Goal: Transaction & Acquisition: Purchase product/service

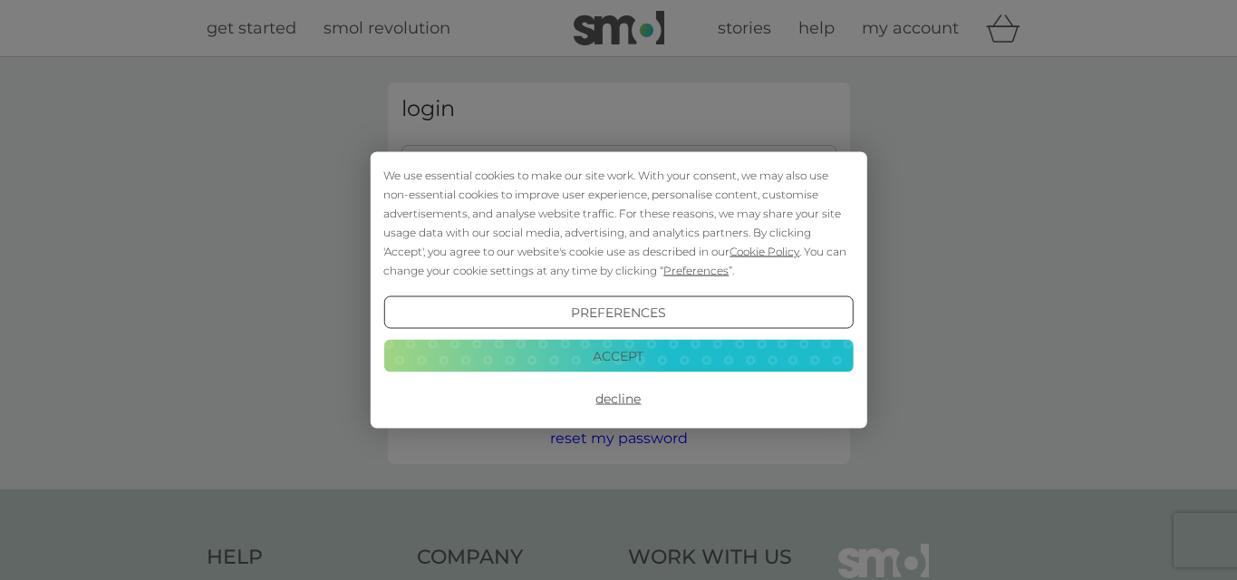
click at [611, 304] on button "Preferences" at bounding box center [617, 312] width 469 height 33
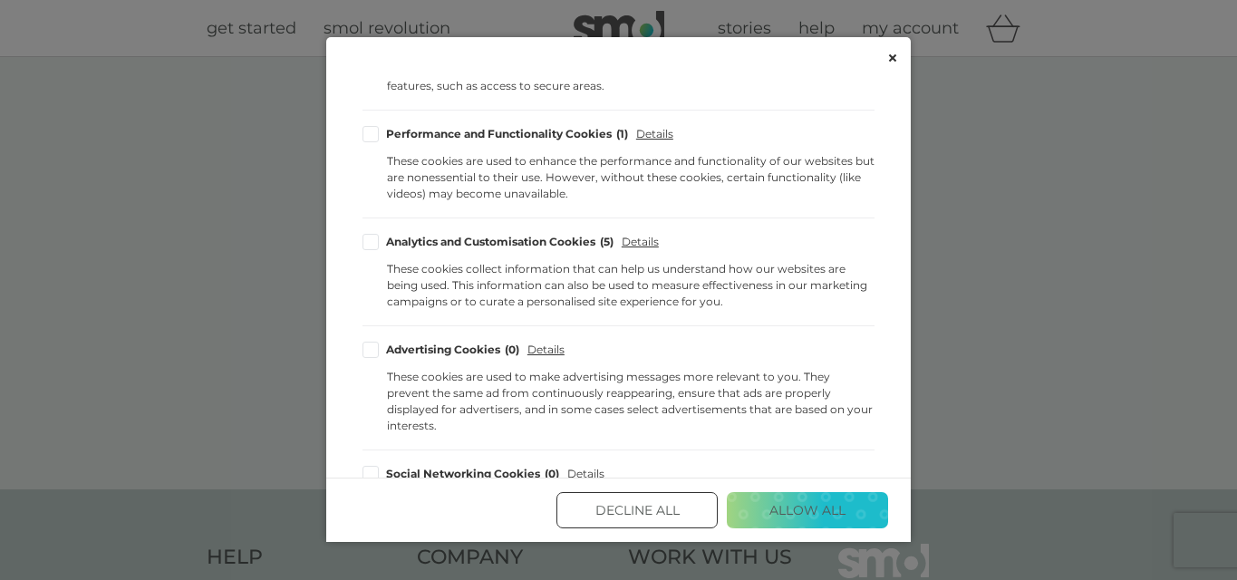
scroll to position [239, 0]
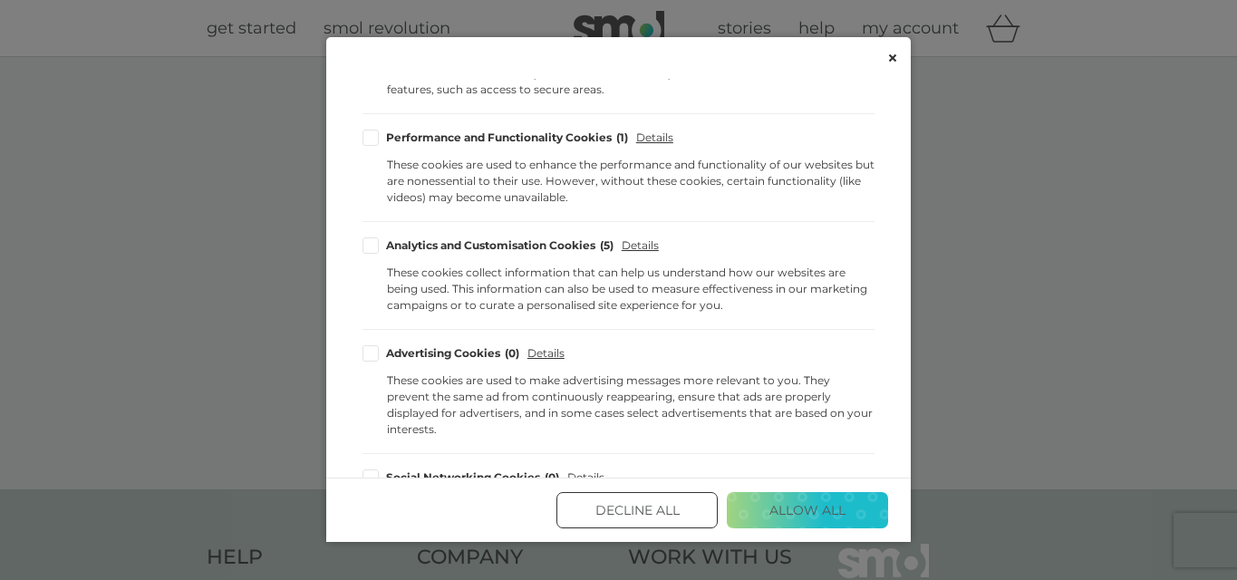
click at [371, 140] on div "Cookie Consent Preferences" at bounding box center [370, 138] width 16 height 16
click at [0, 0] on input "Performance and Functionality Cookies 1" at bounding box center [0, 0] width 0 height 0
click at [792, 504] on button "Save and Exit" at bounding box center [807, 510] width 161 height 36
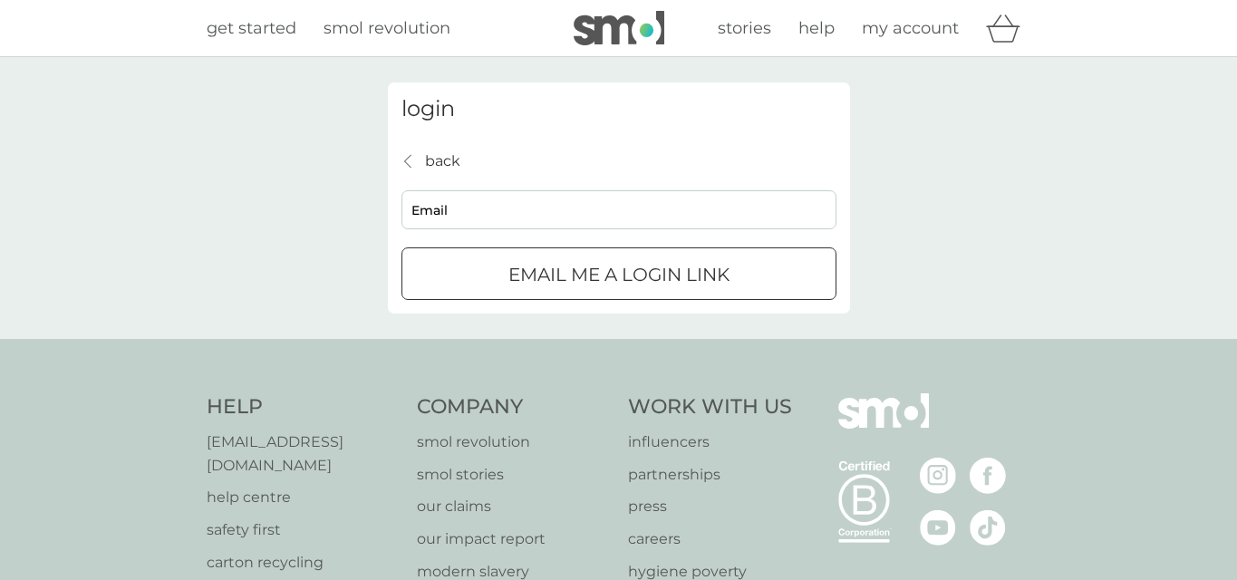
click at [486, 213] on input "Email" at bounding box center [618, 209] width 435 height 39
type input "[EMAIL_ADDRESS][DOMAIN_NAME]"
click at [523, 274] on p "Email me a login link" at bounding box center [618, 274] width 221 height 29
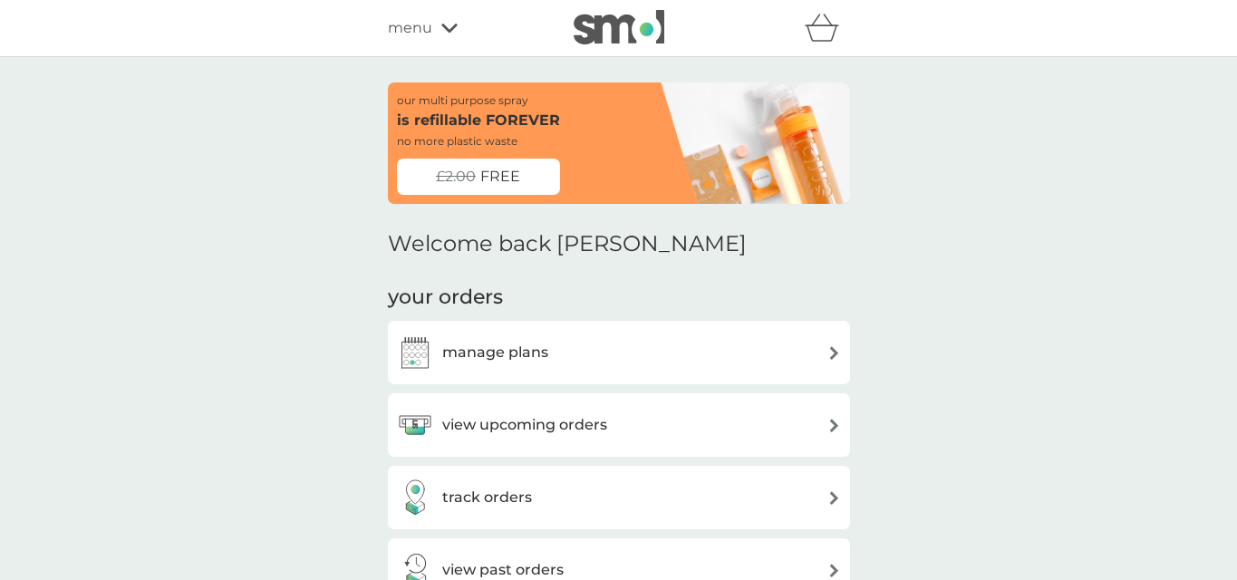
scroll to position [14, 0]
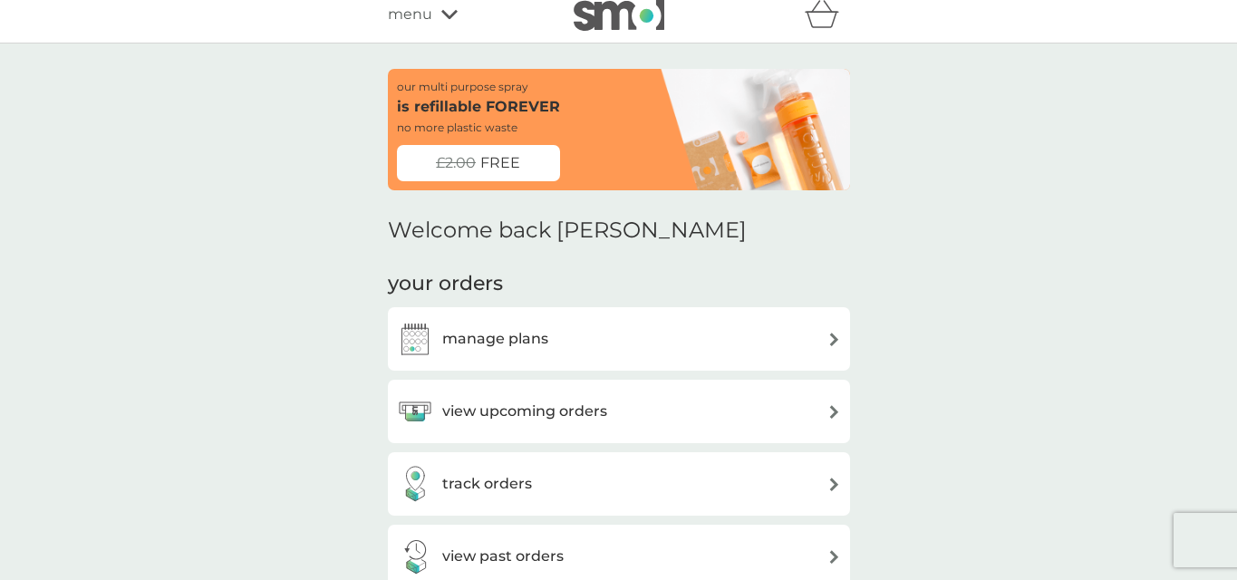
click at [594, 136] on div "our multi purpose spray is refillable FOREVER no more plastic waste" at bounding box center [528, 107] width 263 height 58
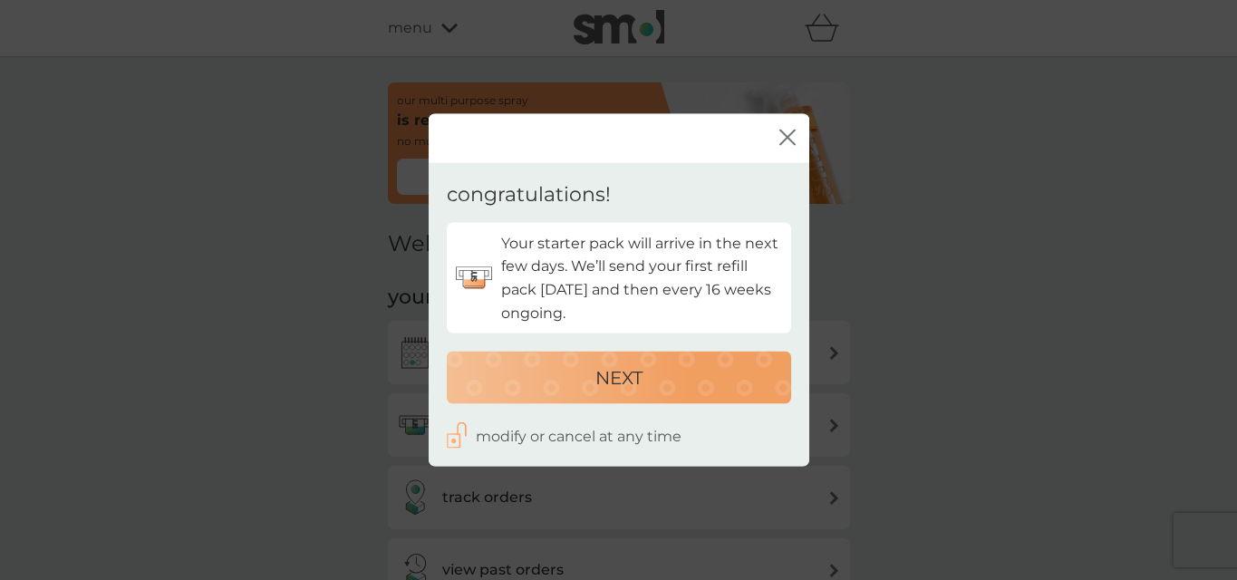
scroll to position [0, 0]
click at [632, 377] on p "NEXT" at bounding box center [618, 377] width 47 height 29
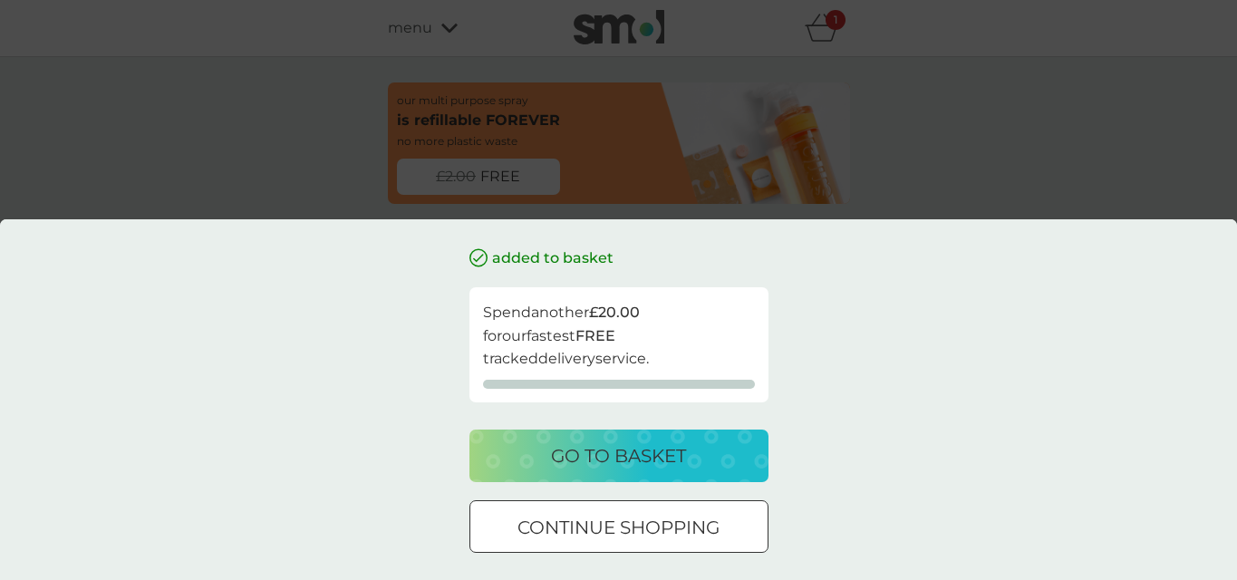
click at [660, 531] on p "continue shopping" at bounding box center [618, 527] width 202 height 29
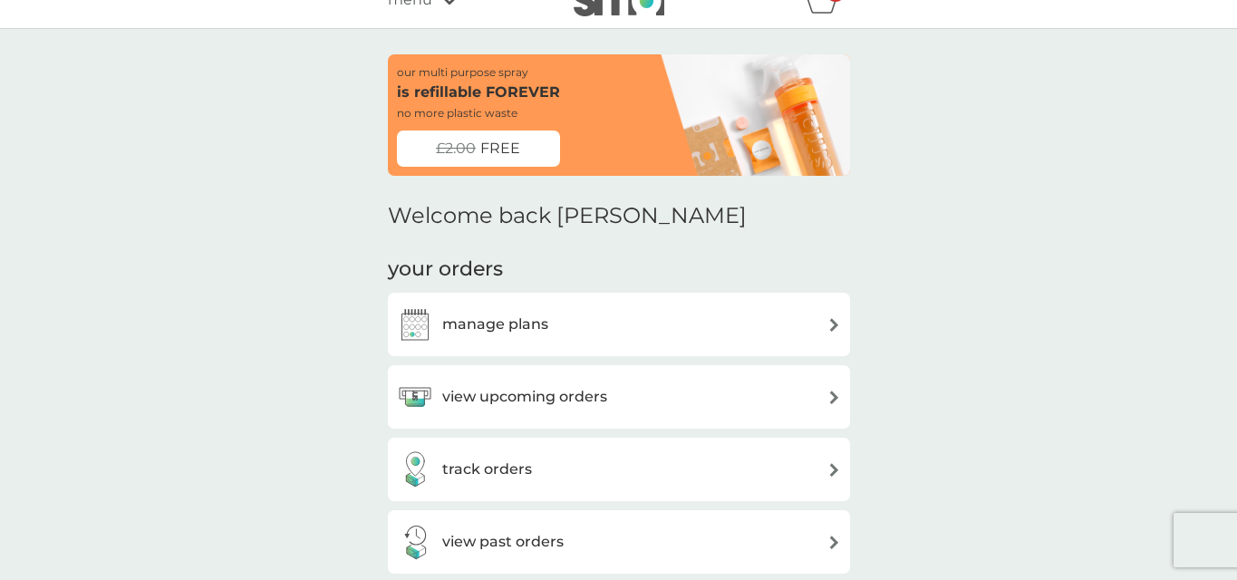
scroll to position [79, 0]
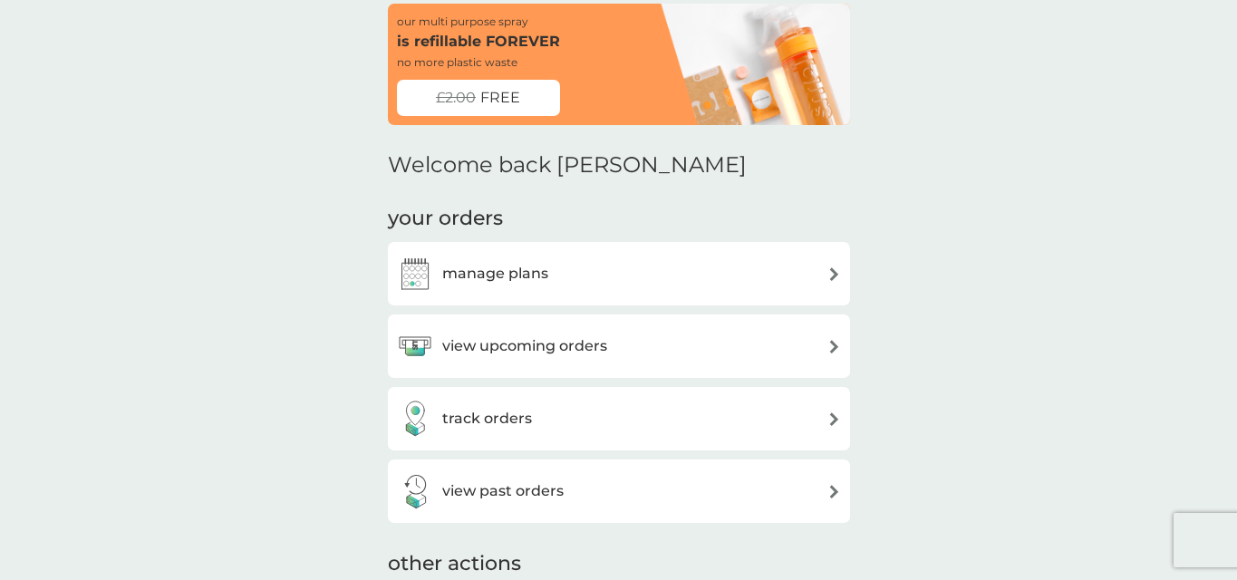
click at [640, 273] on div "manage plans" at bounding box center [619, 273] width 444 height 36
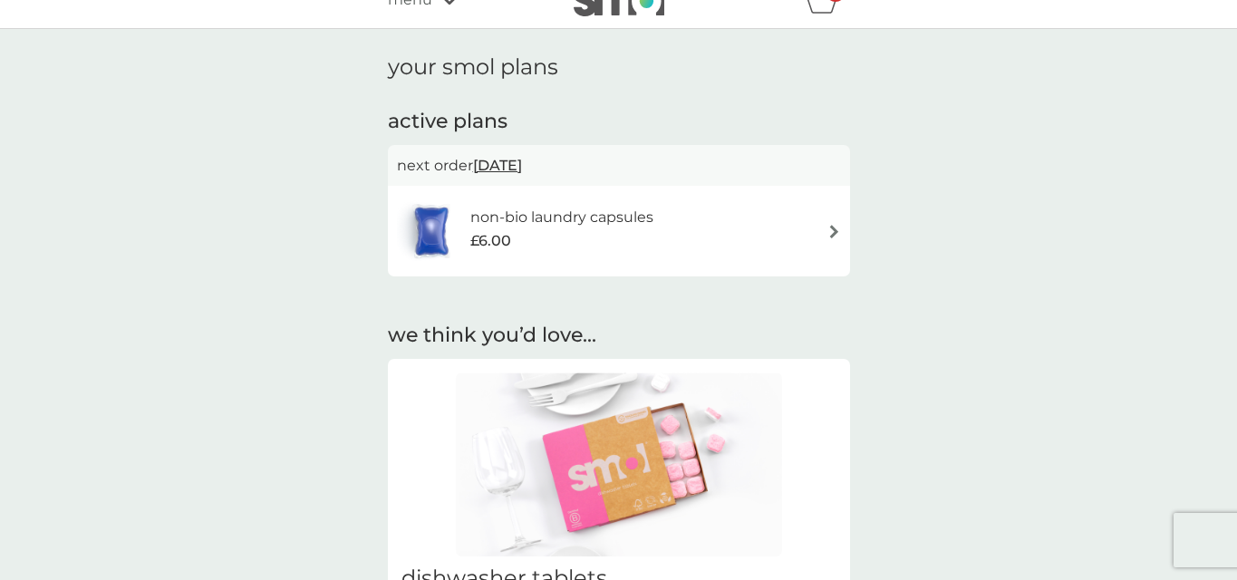
scroll to position [52, 0]
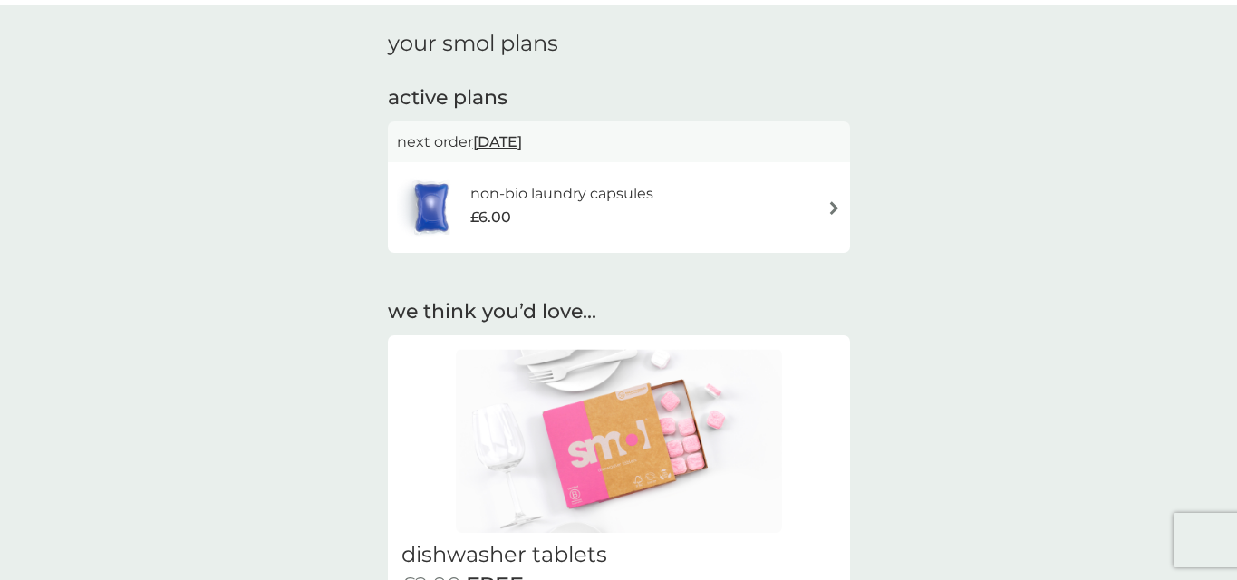
click at [787, 196] on div "non-bio laundry capsules £6.00" at bounding box center [619, 207] width 444 height 63
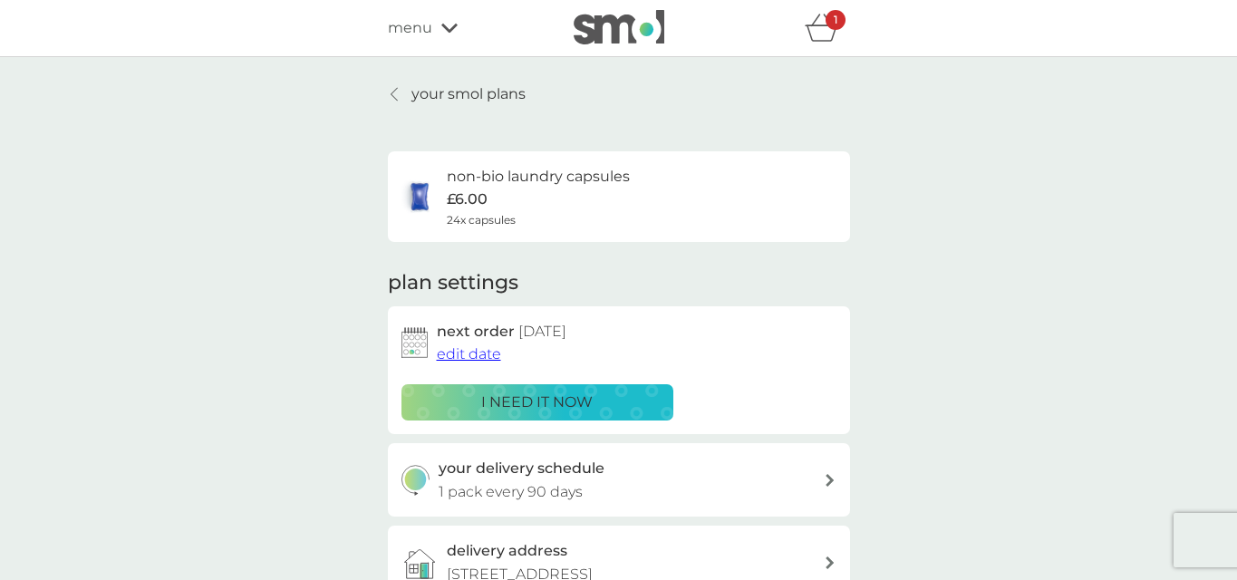
click at [581, 400] on p "i need it now" at bounding box center [536, 402] width 111 height 24
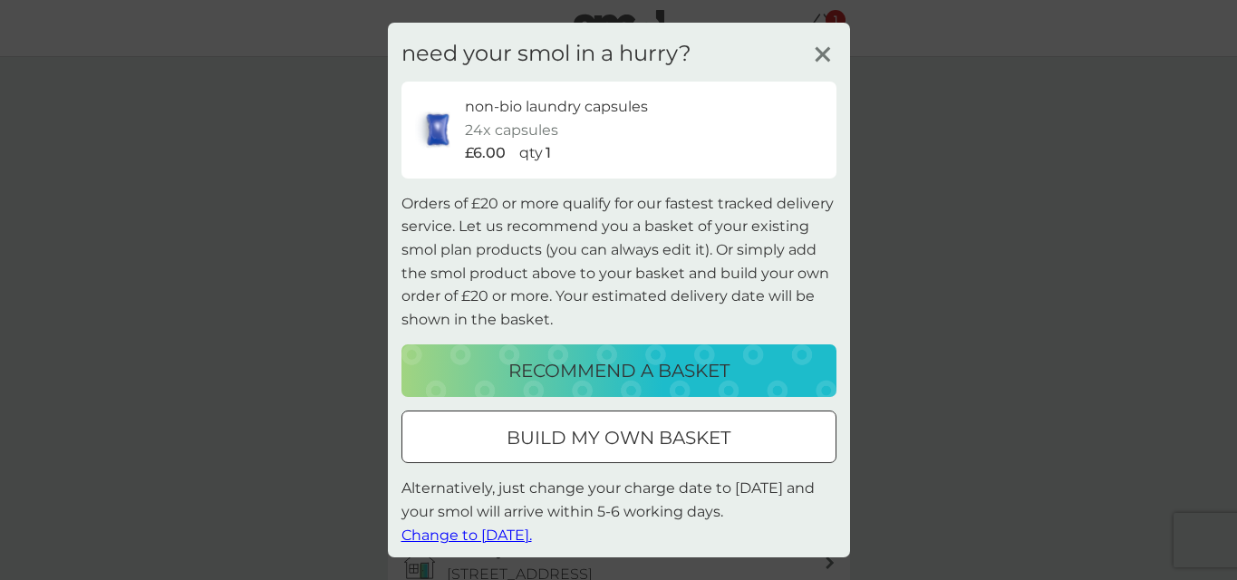
click at [650, 435] on div at bounding box center [618, 438] width 65 height 19
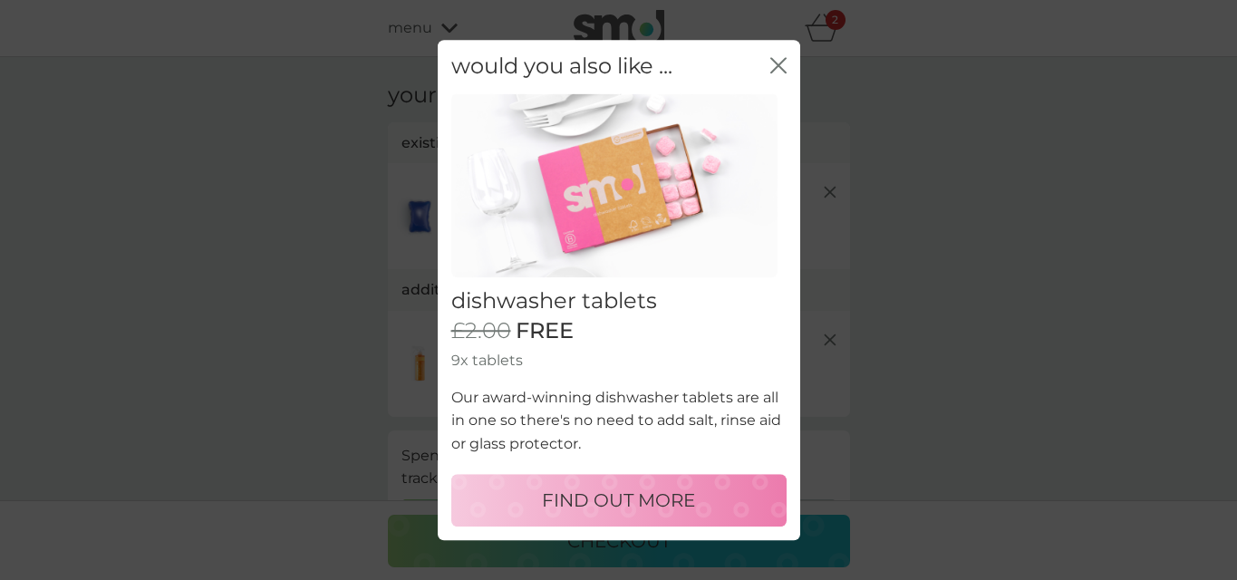
click at [778, 70] on icon "close" at bounding box center [778, 65] width 16 height 16
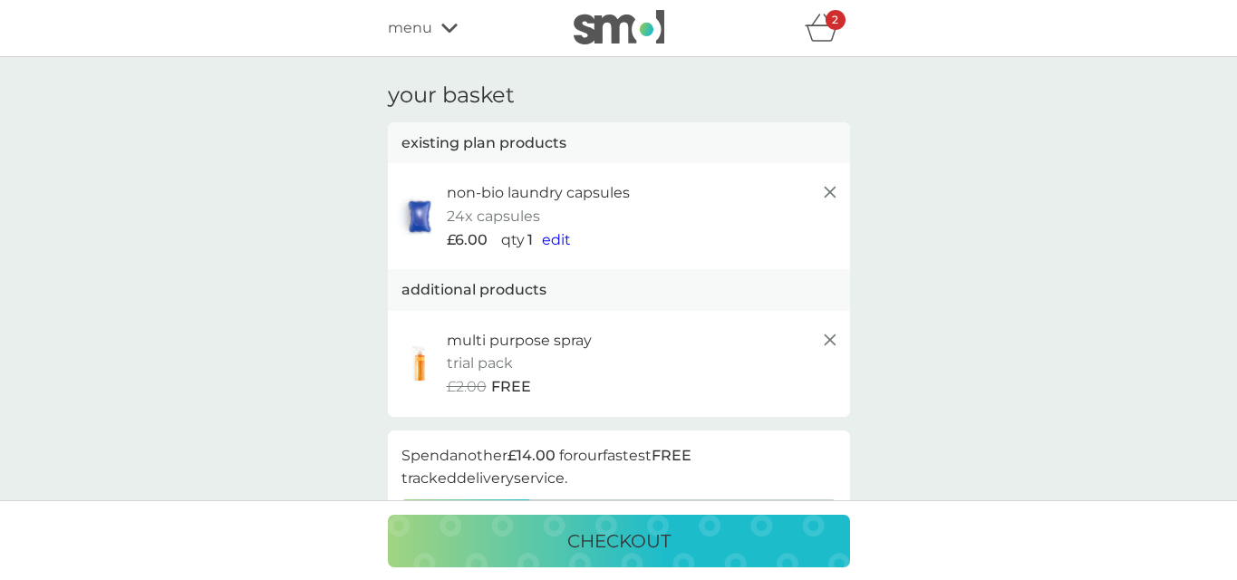
click at [444, 31] on icon at bounding box center [449, 28] width 16 height 11
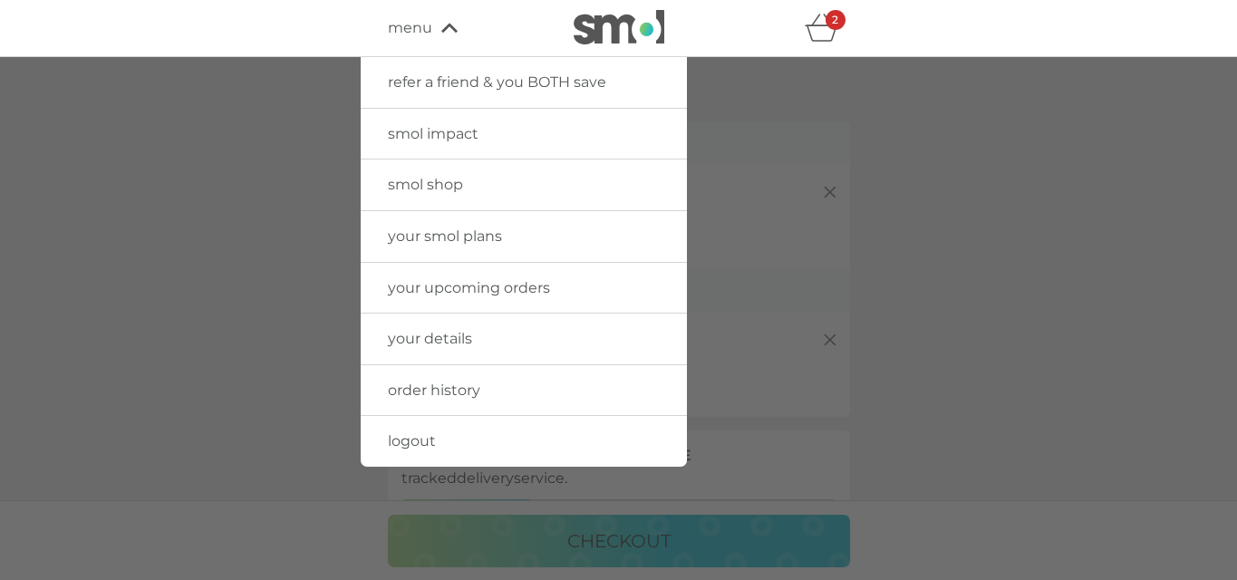
click at [448, 186] on span "smol shop" at bounding box center [425, 184] width 75 height 17
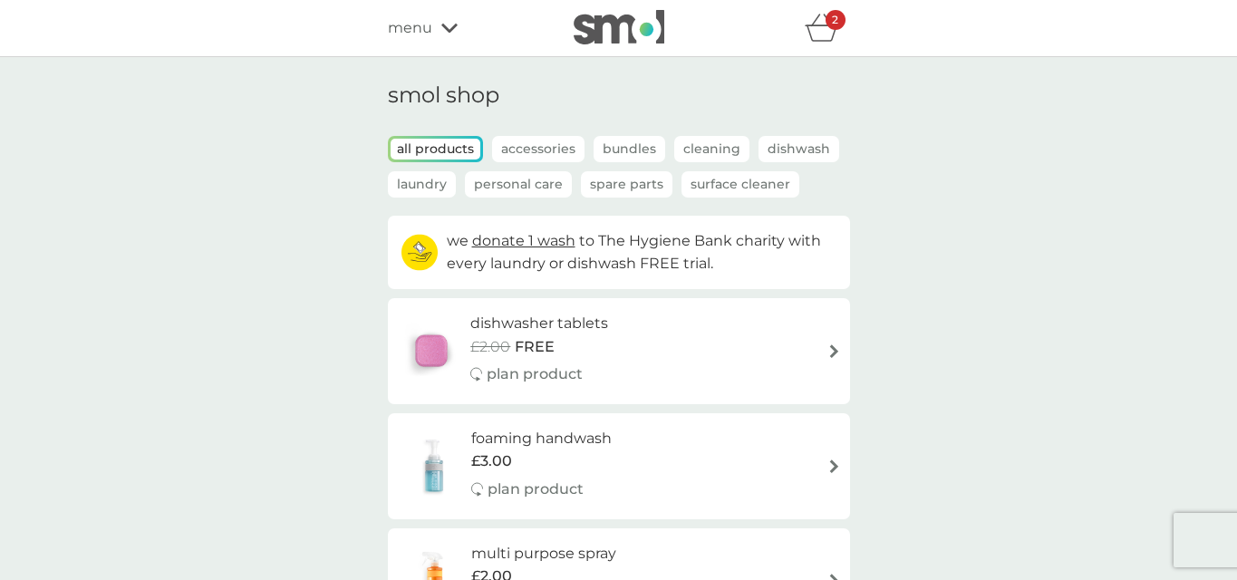
click at [791, 148] on p "Dishwash" at bounding box center [798, 149] width 81 height 26
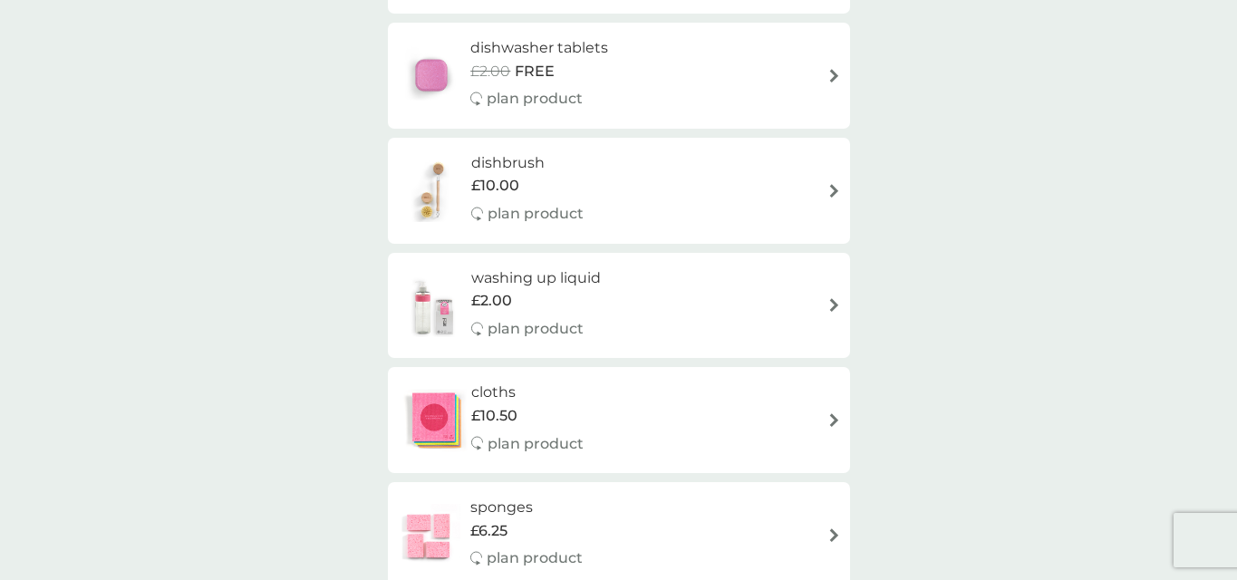
scroll to position [309, 0]
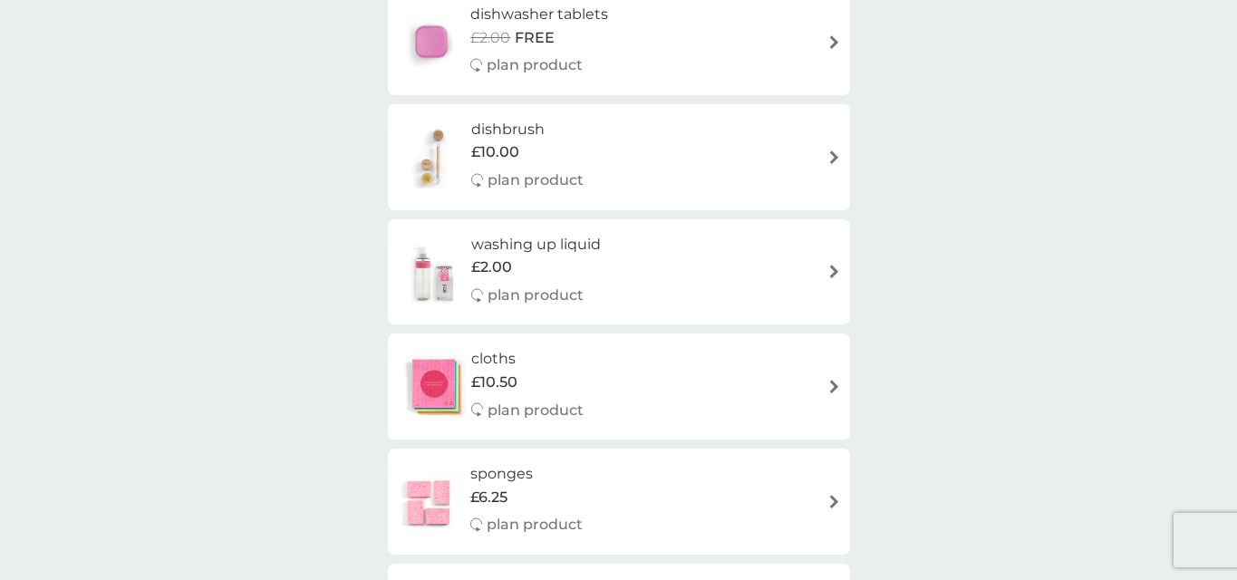
click at [718, 274] on div "washing up liquid £2.00 plan product" at bounding box center [619, 272] width 444 height 79
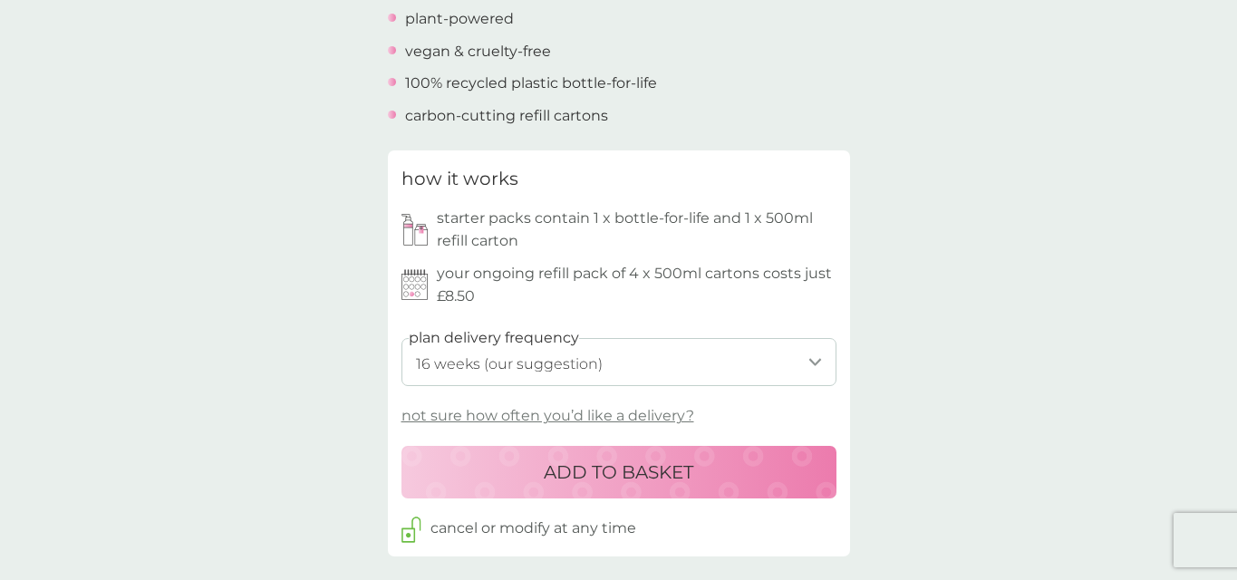
scroll to position [731, 0]
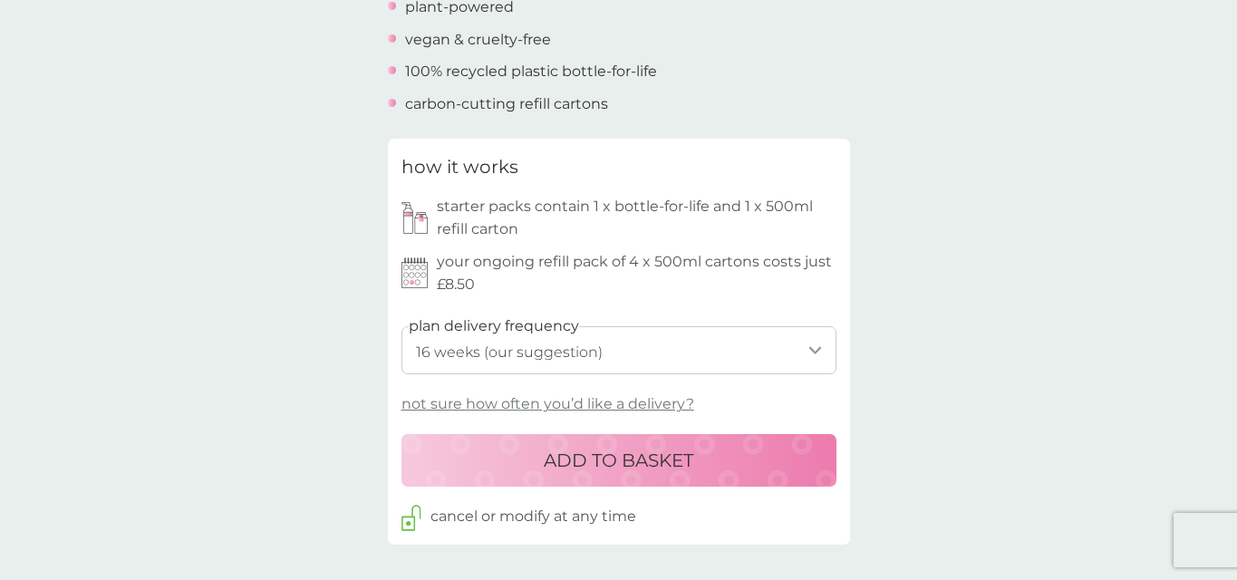
click at [637, 392] on p "not sure how often you’d like a delivery?" at bounding box center [547, 404] width 293 height 24
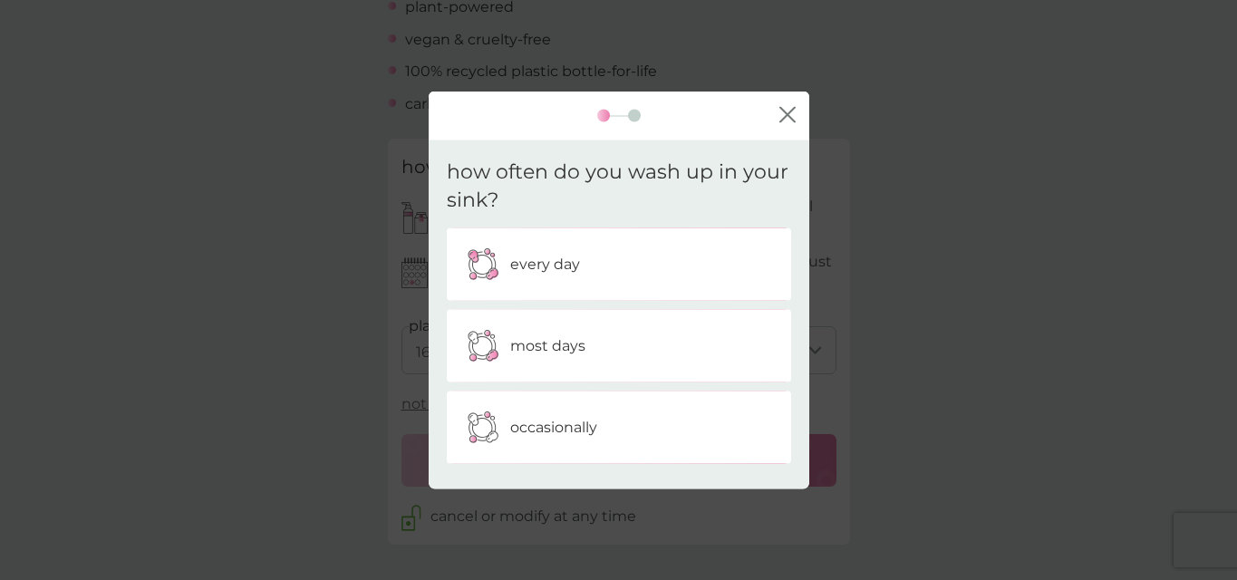
click at [691, 243] on div "every day" at bounding box center [618, 263] width 317 height 45
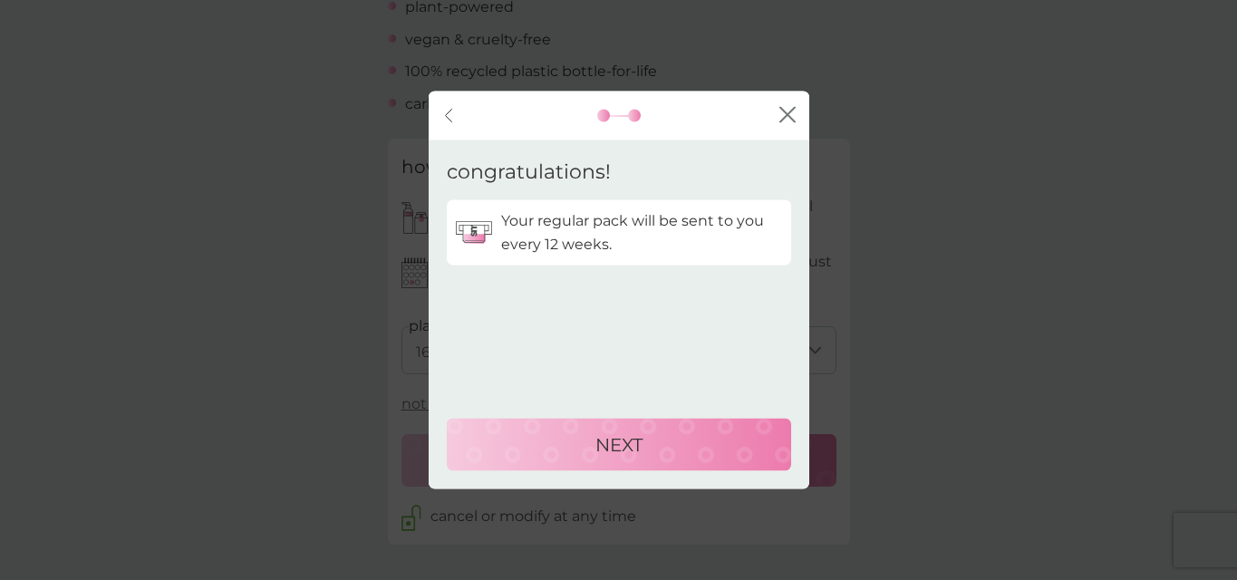
click at [623, 446] on p "NEXT" at bounding box center [618, 444] width 47 height 29
select select "84"
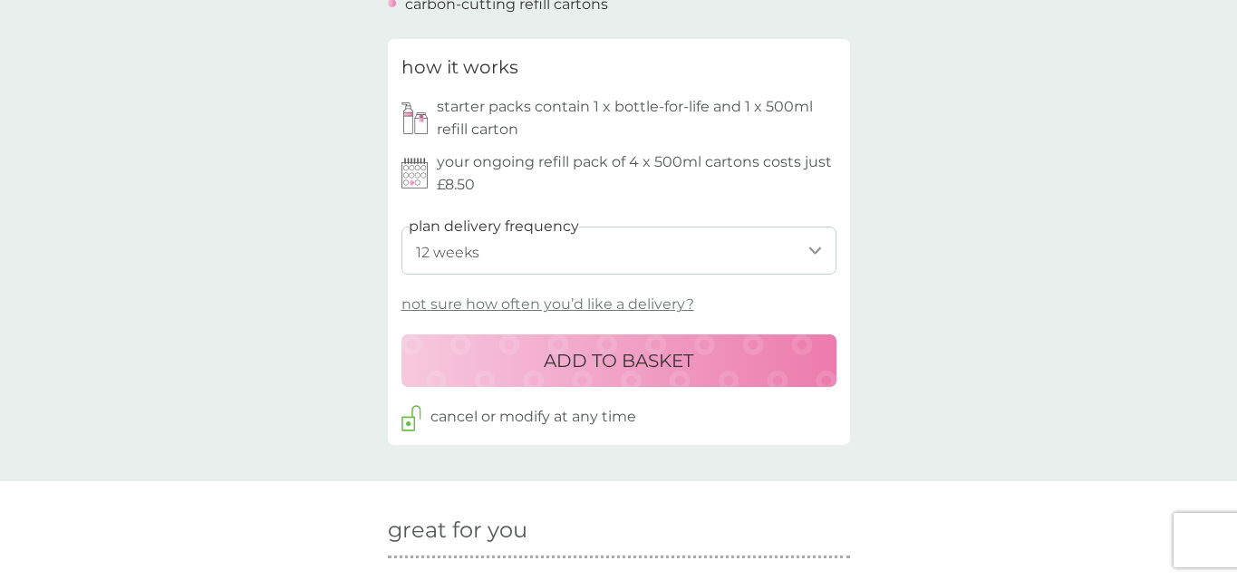
scroll to position [881, 0]
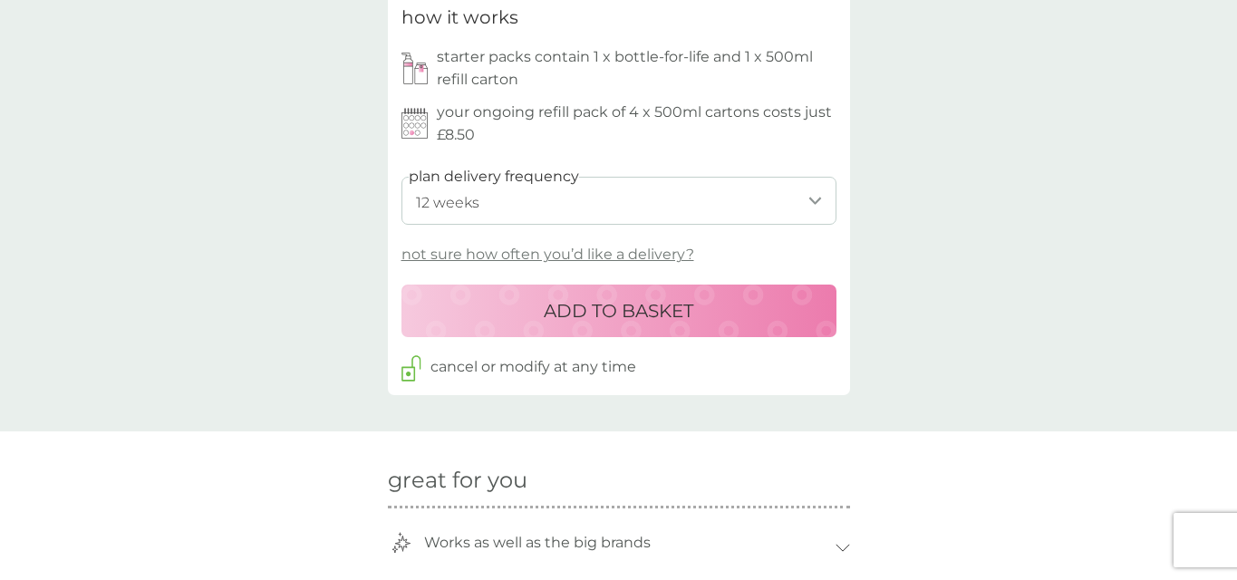
click at [639, 300] on p "ADD TO BASKET" at bounding box center [618, 310] width 149 height 29
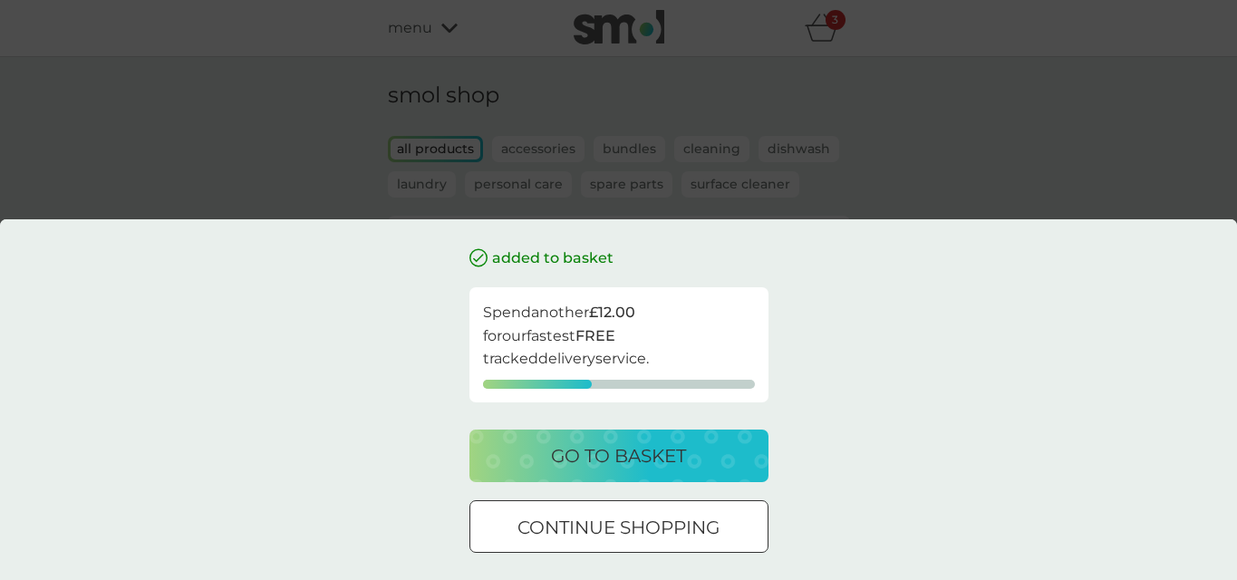
click at [672, 514] on p "continue shopping" at bounding box center [618, 527] width 202 height 29
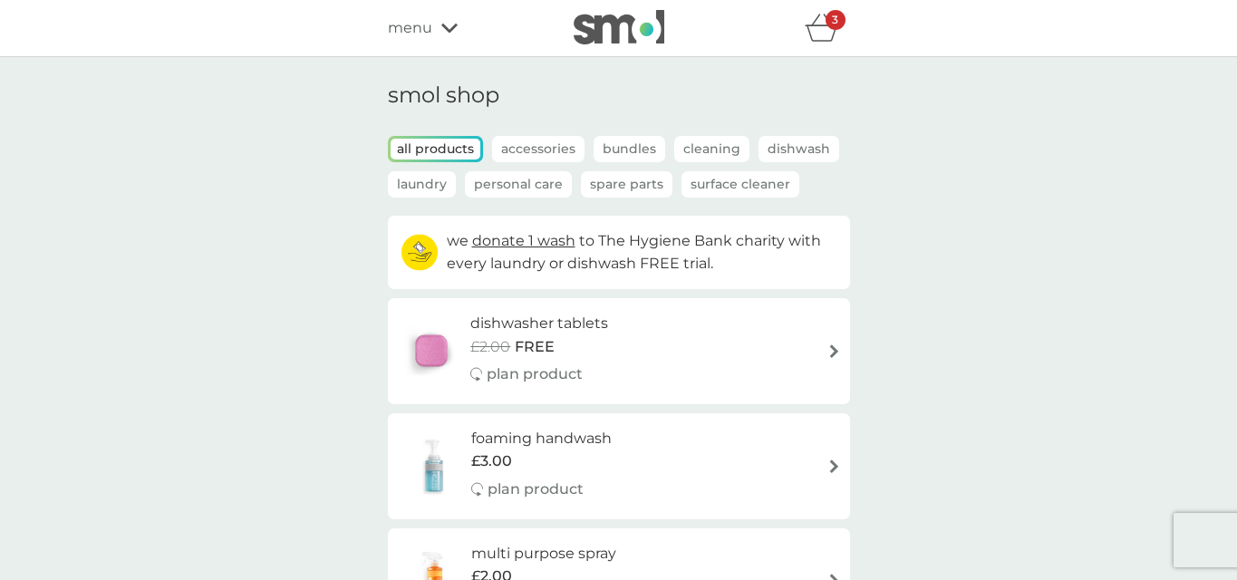
click at [821, 29] on icon "basket" at bounding box center [821, 28] width 34 height 28
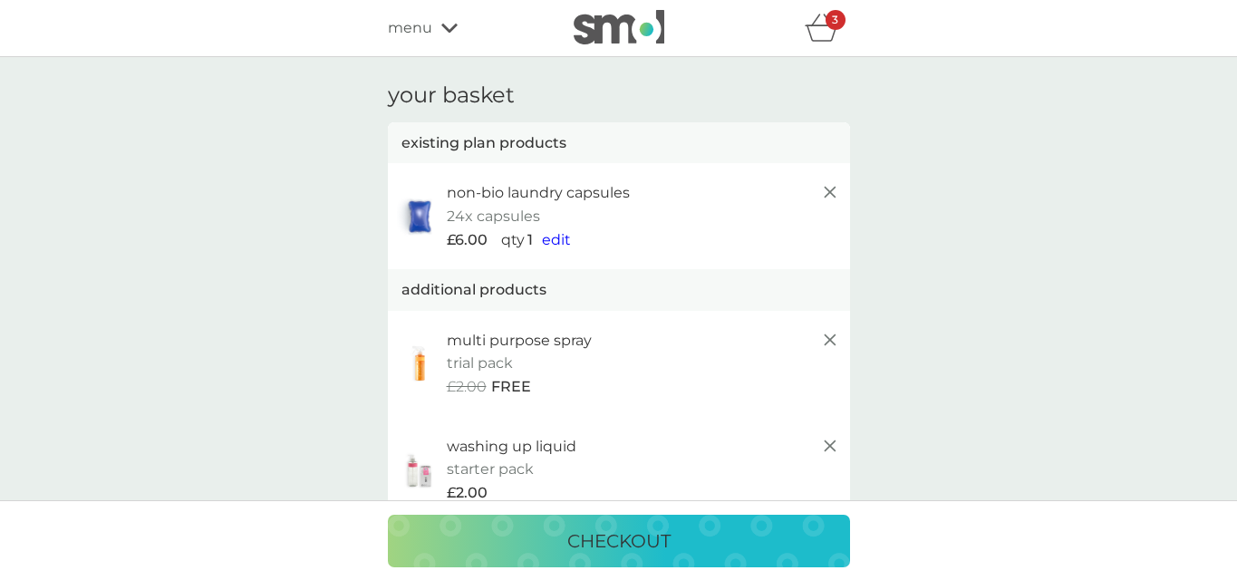
click at [416, 30] on span "menu" at bounding box center [410, 28] width 44 height 24
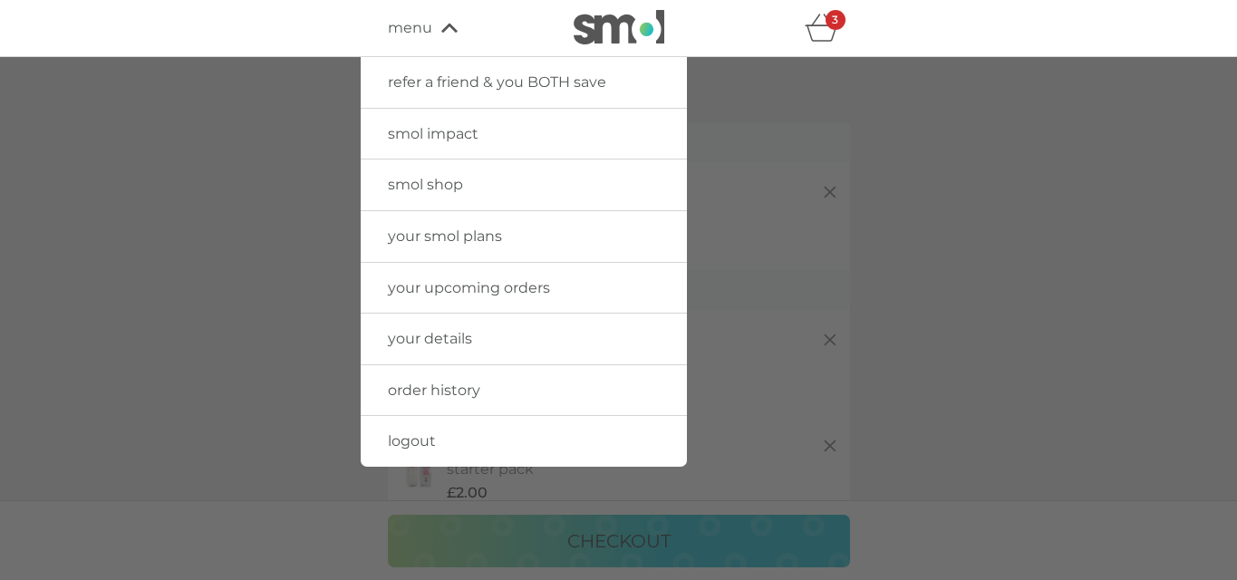
click at [437, 181] on span "smol shop" at bounding box center [425, 184] width 75 height 17
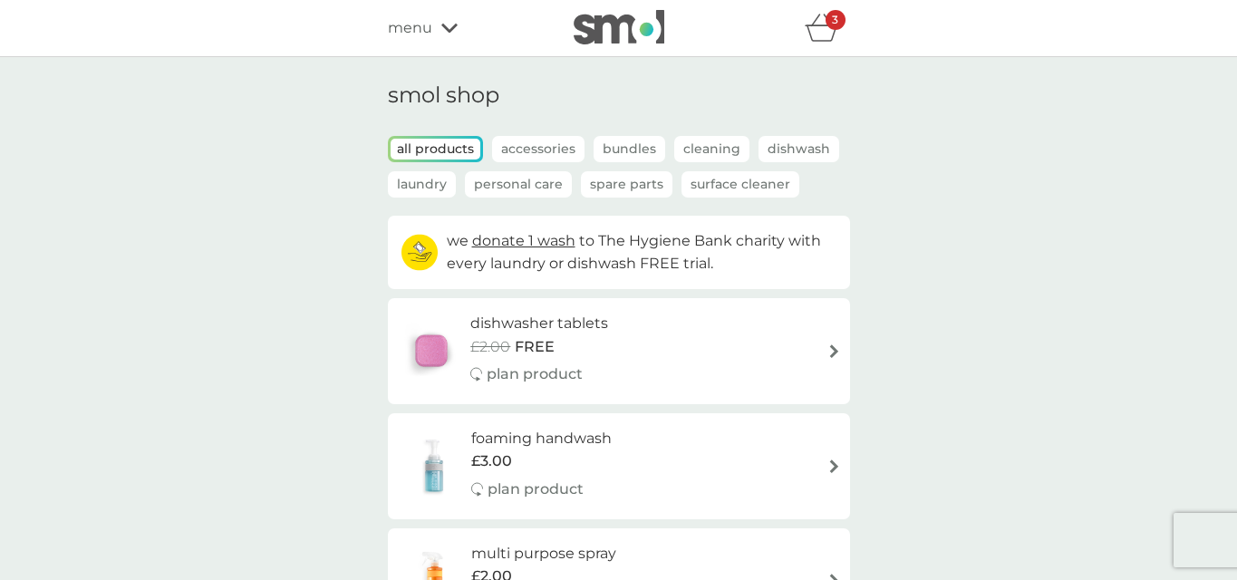
click at [513, 180] on p "Personal Care" at bounding box center [518, 184] width 107 height 26
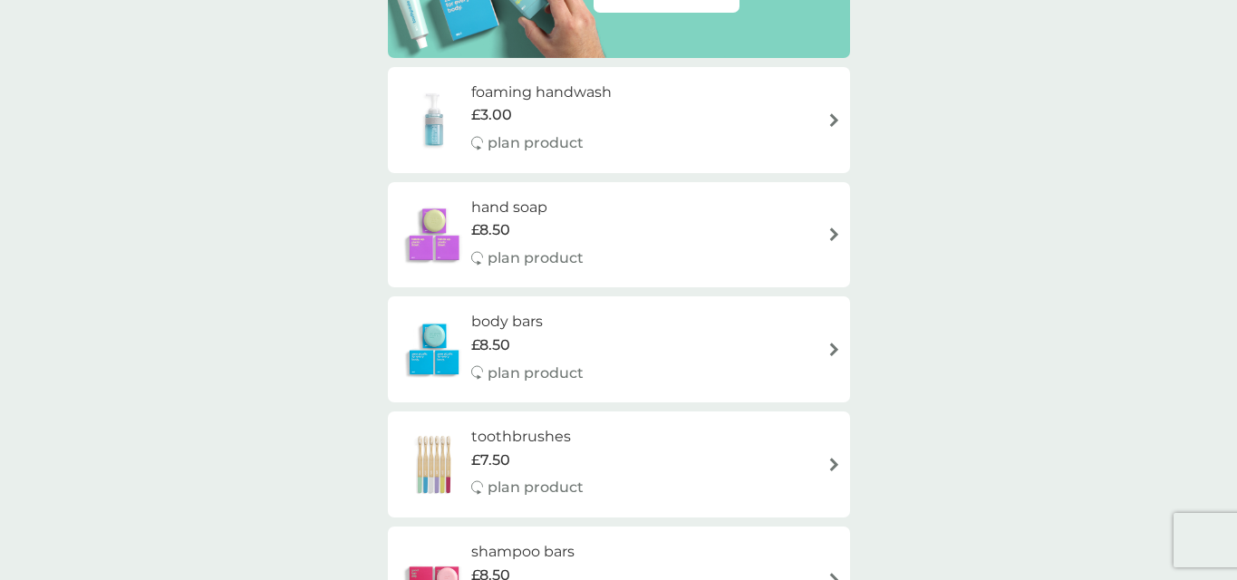
scroll to position [330, 0]
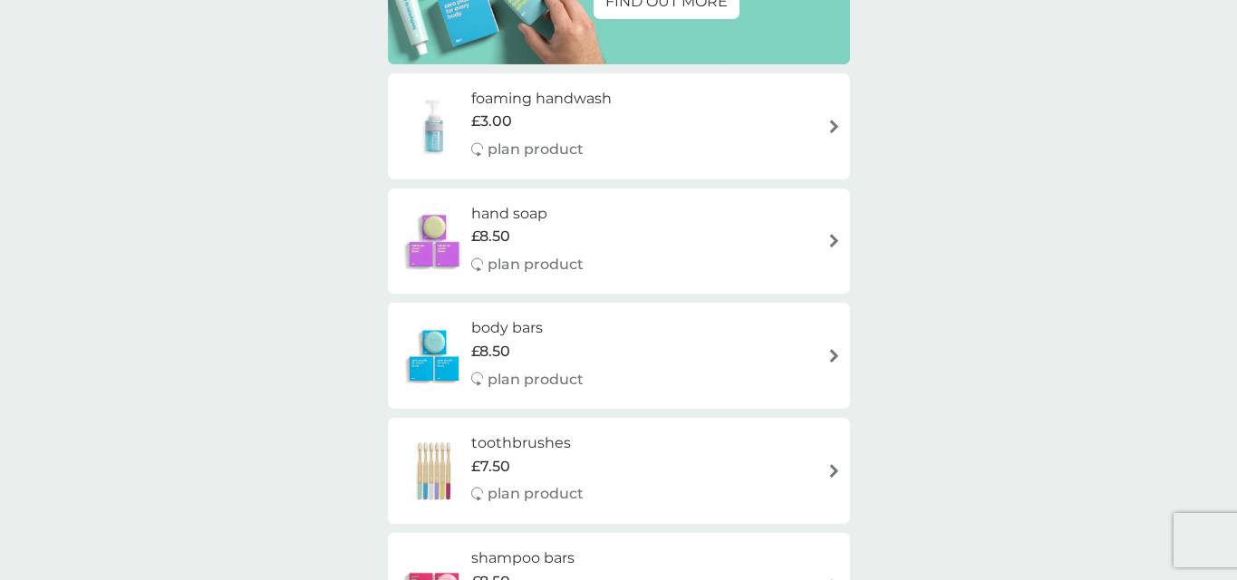
click at [594, 219] on div "hand soap £8.50 plan product" at bounding box center [536, 241] width 130 height 79
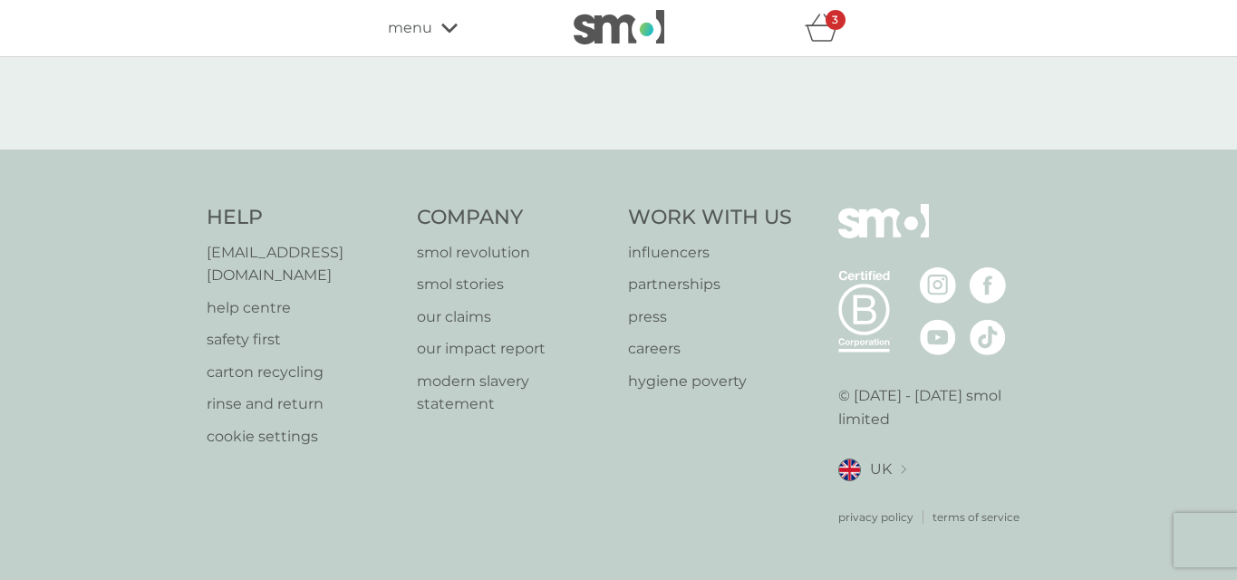
select select "91"
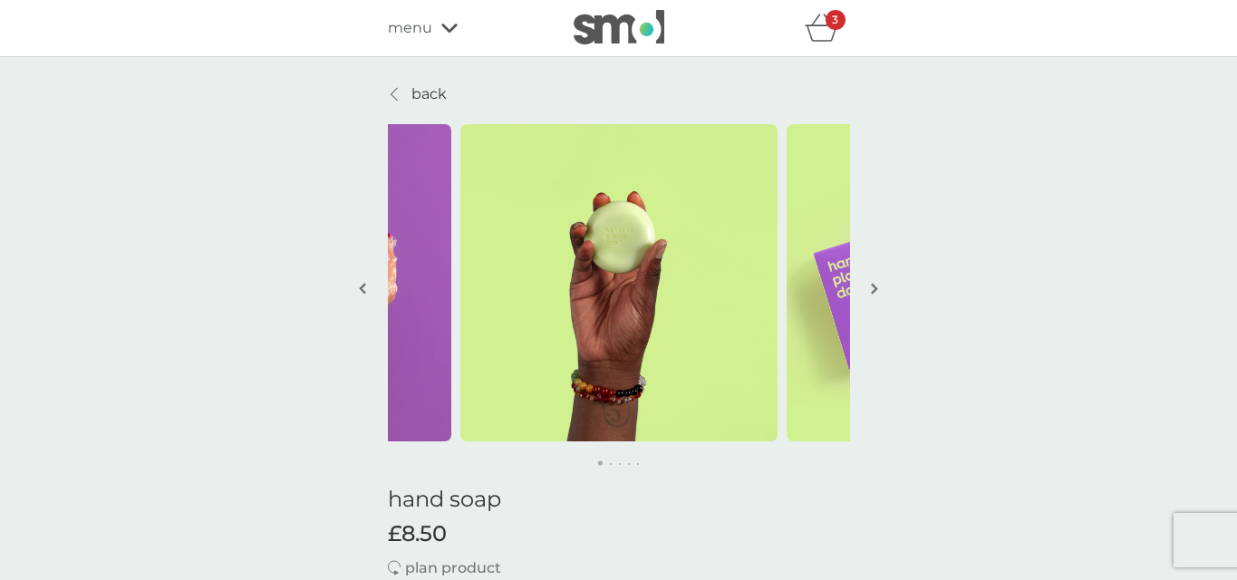
click at [813, 29] on icon "basket" at bounding box center [821, 28] width 34 height 28
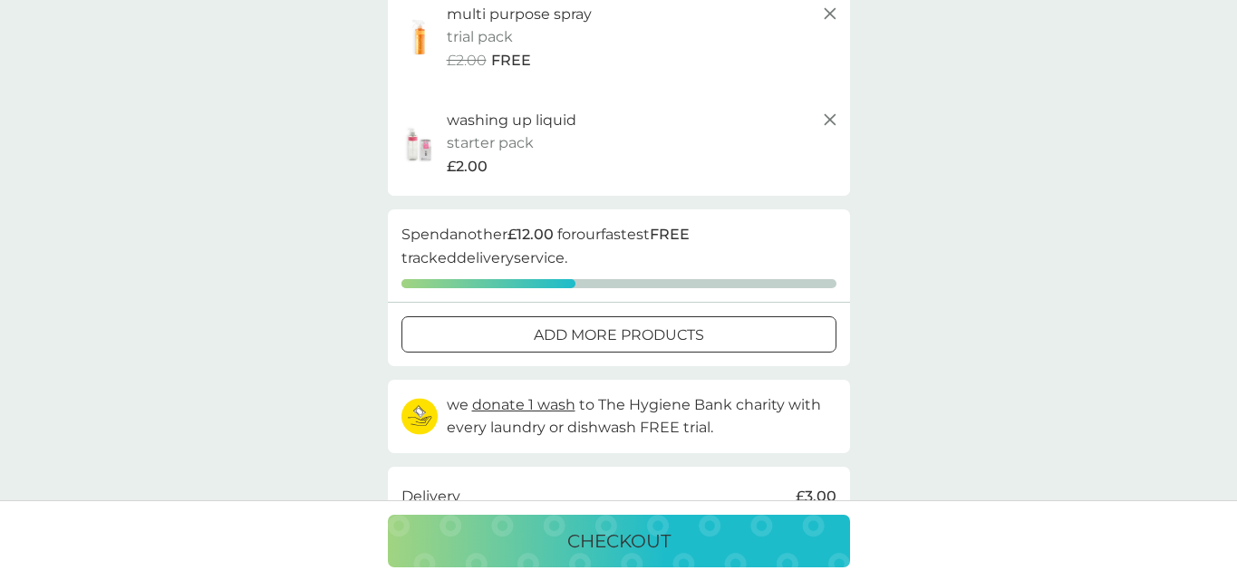
scroll to position [190, 0]
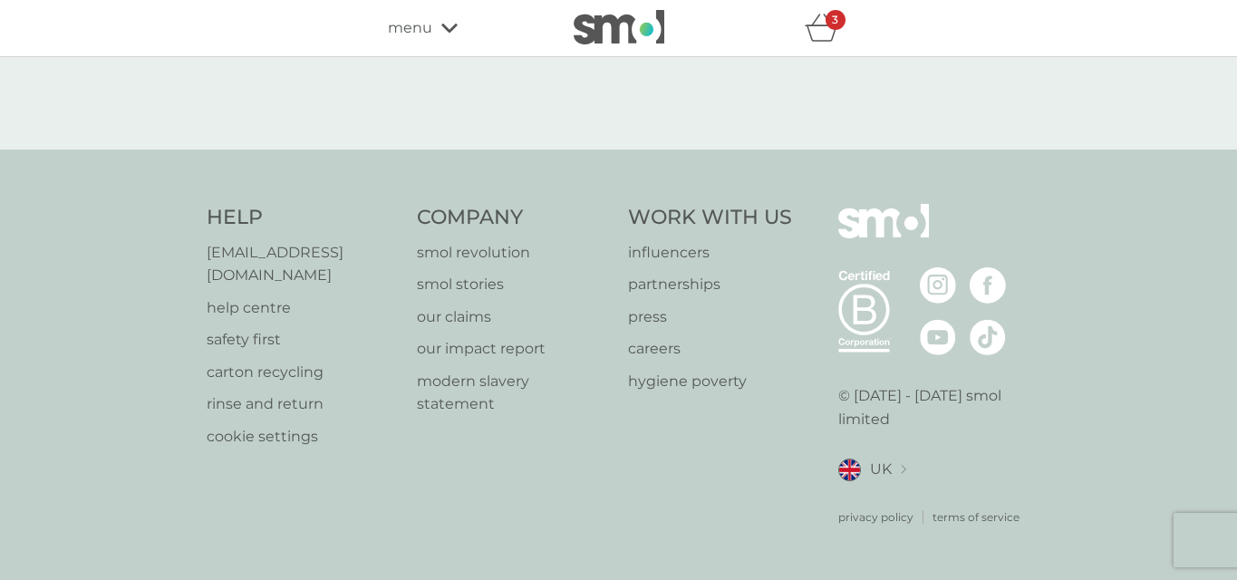
select select "91"
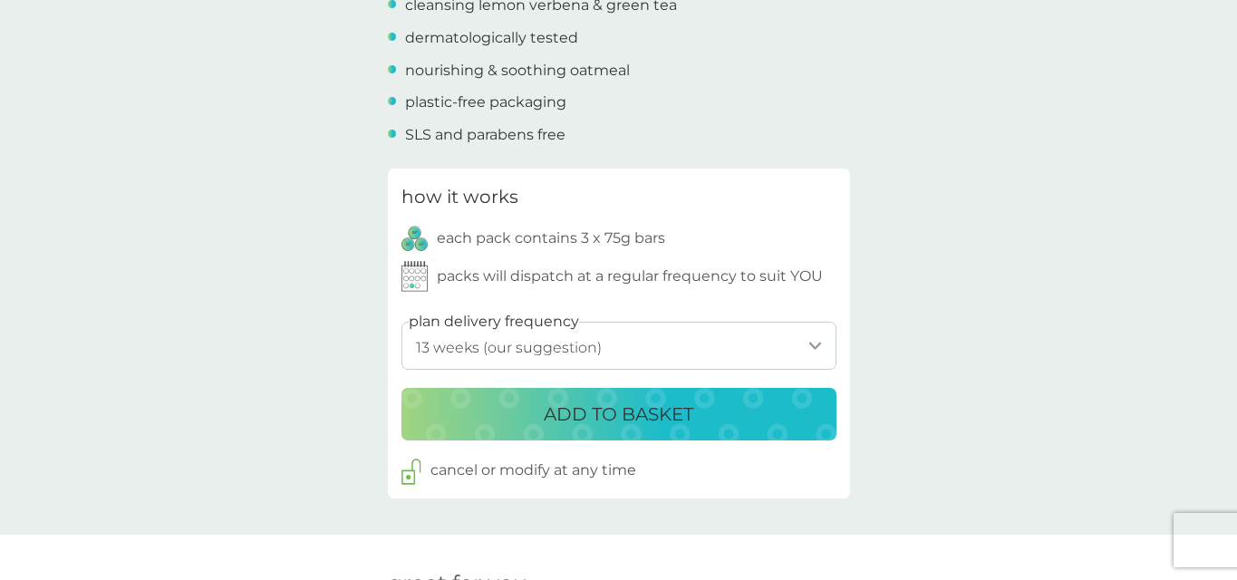
scroll to position [829, 0]
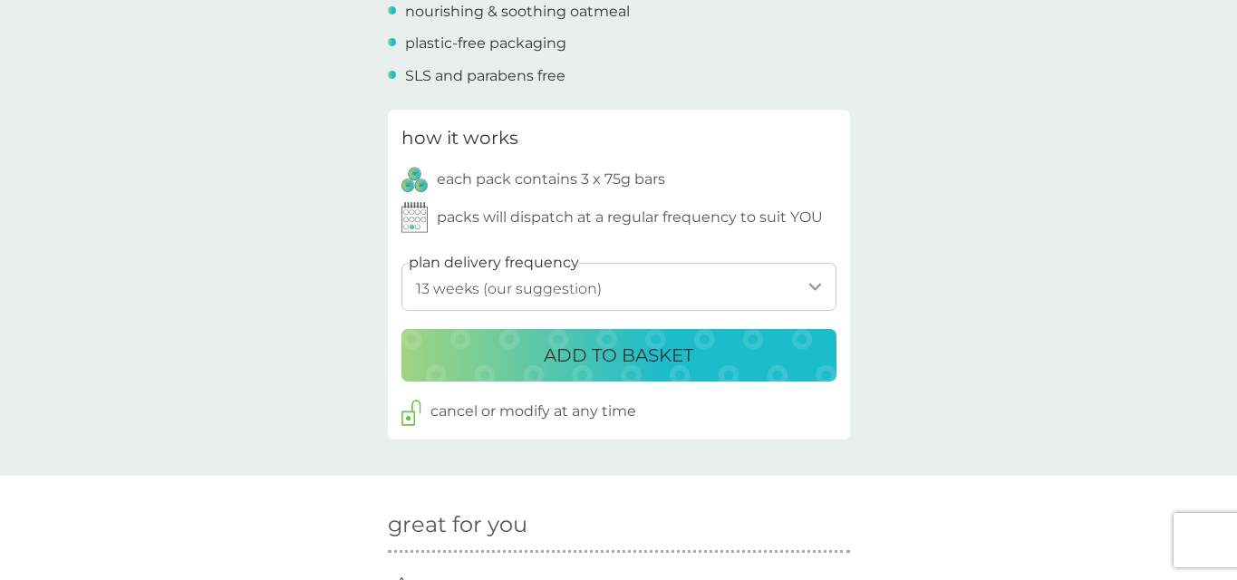
click at [580, 346] on p "ADD TO BASKET" at bounding box center [618, 355] width 149 height 29
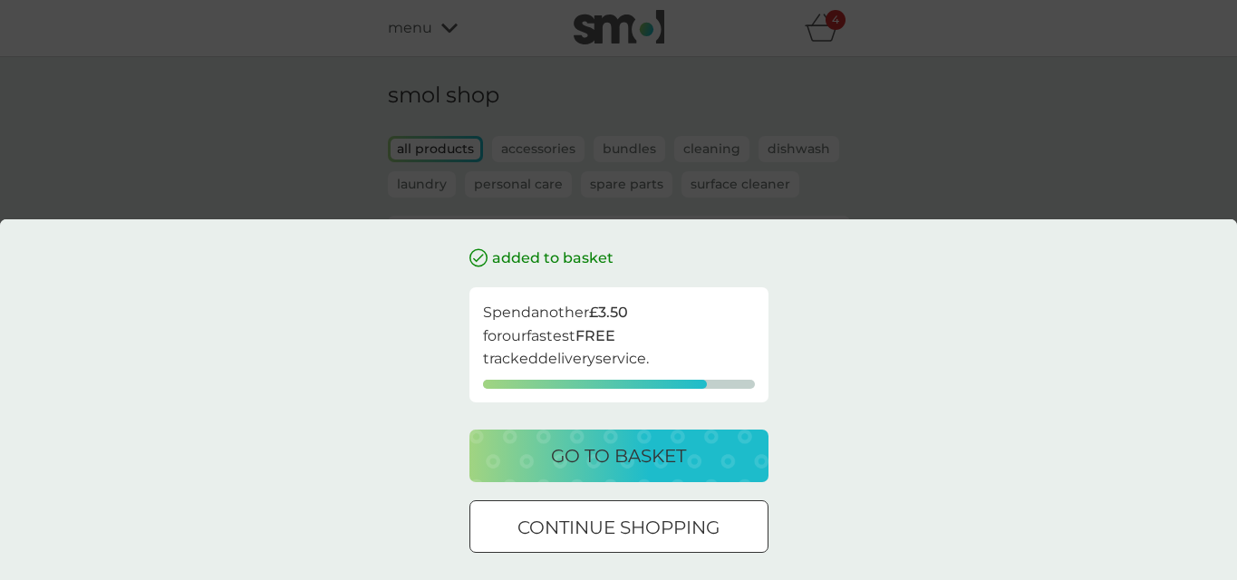
click at [651, 109] on div "added to basket Spend another £3.50 for our fastest FREE tracked delivery servi…" at bounding box center [618, 290] width 1237 height 580
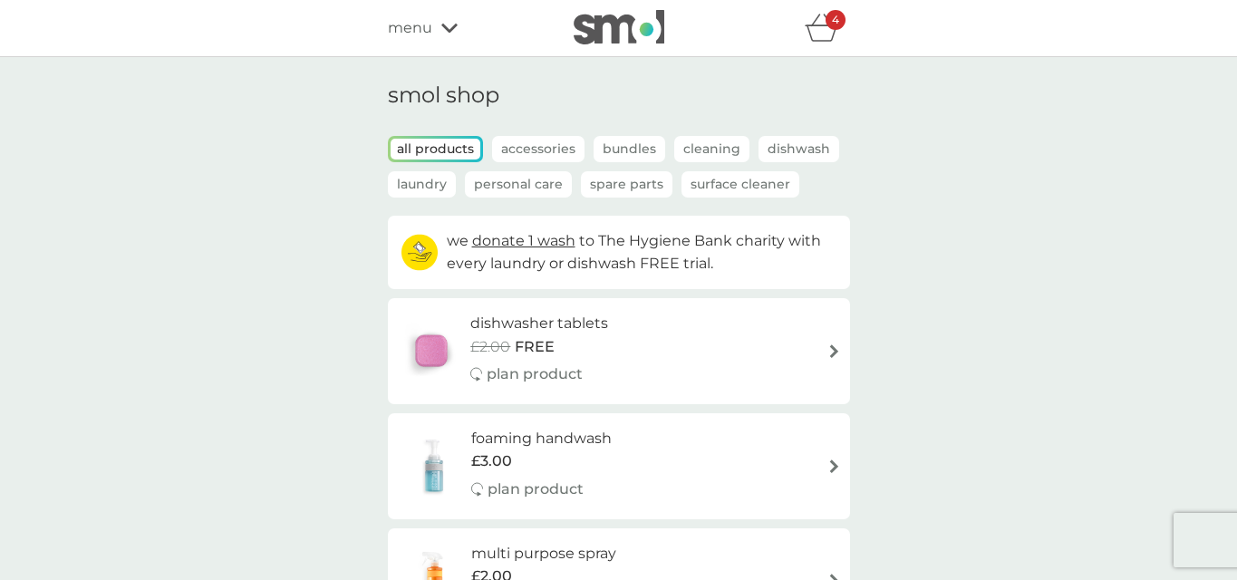
click at [527, 147] on p "Accessories" at bounding box center [538, 149] width 92 height 26
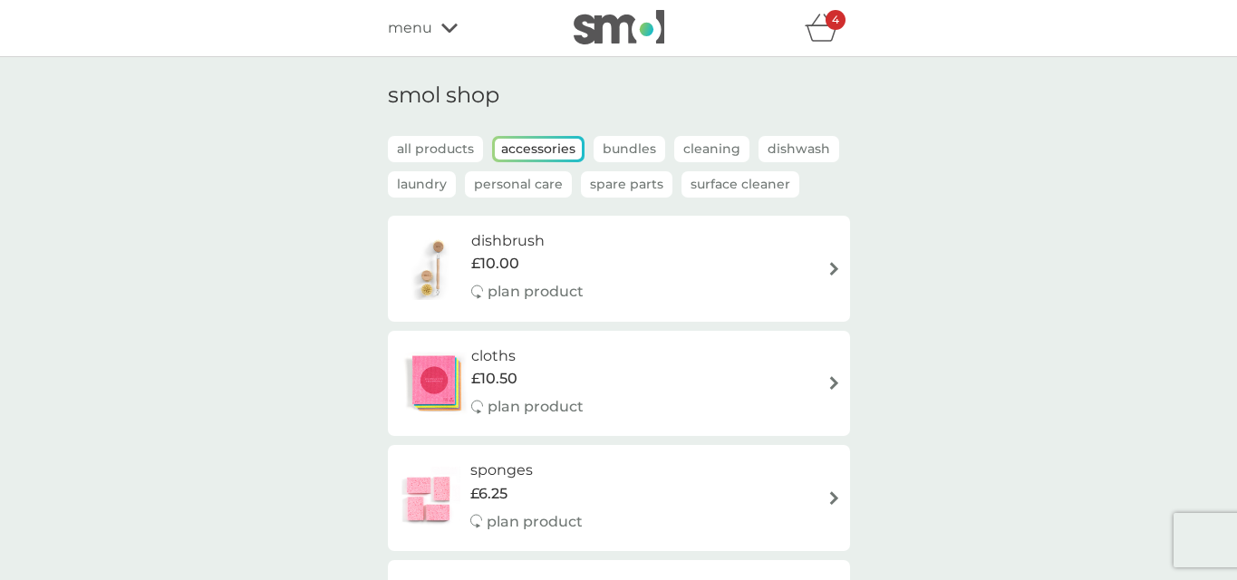
click at [823, 30] on icon "basket" at bounding box center [821, 28] width 34 height 28
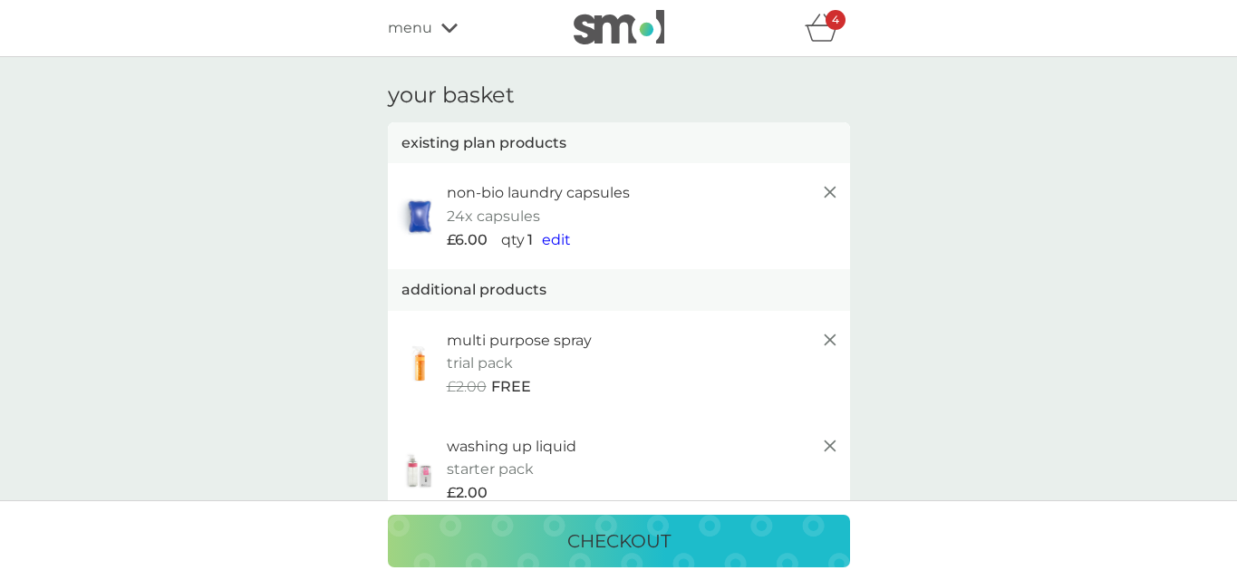
click at [433, 22] on div "menu" at bounding box center [465, 28] width 154 height 24
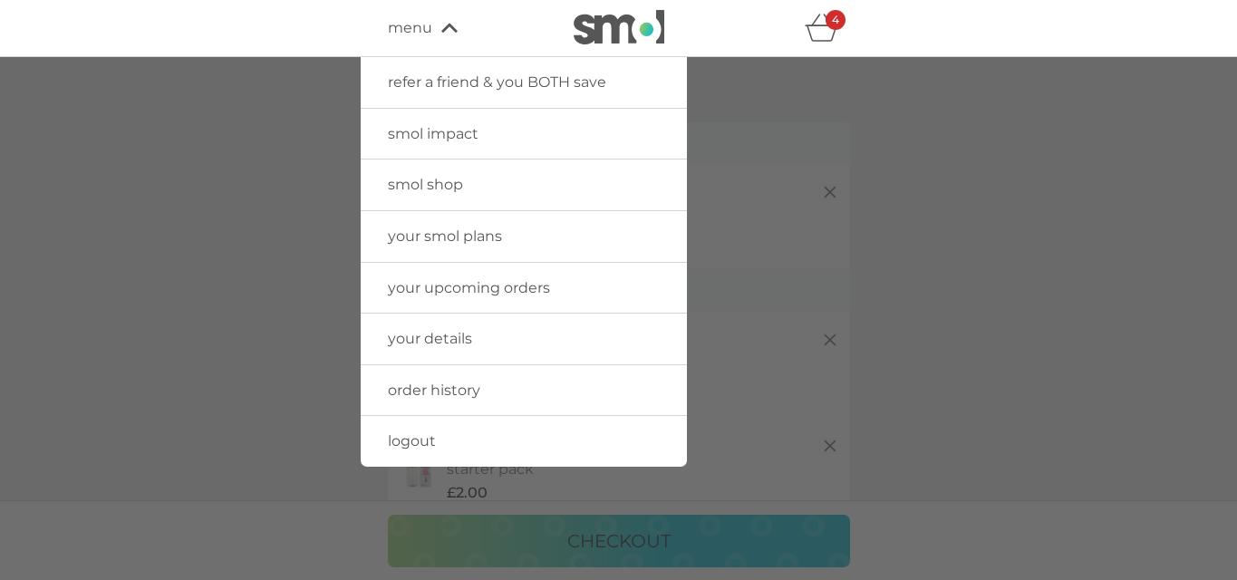
click at [448, 183] on span "smol shop" at bounding box center [425, 184] width 75 height 17
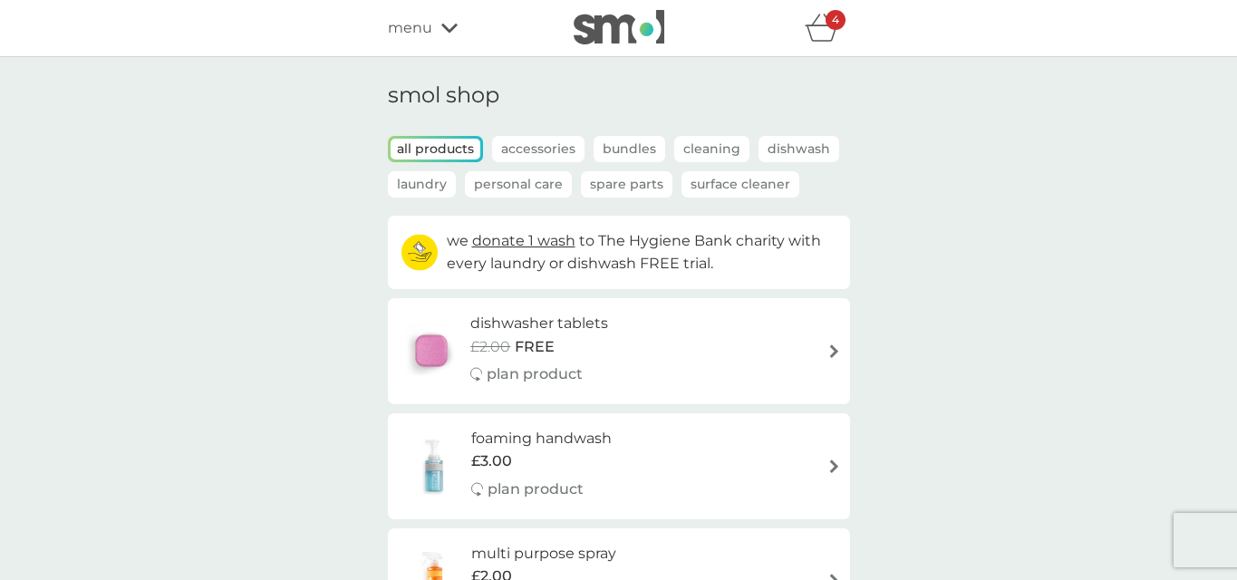
click at [725, 183] on p "Surface Cleaner" at bounding box center [740, 184] width 118 height 26
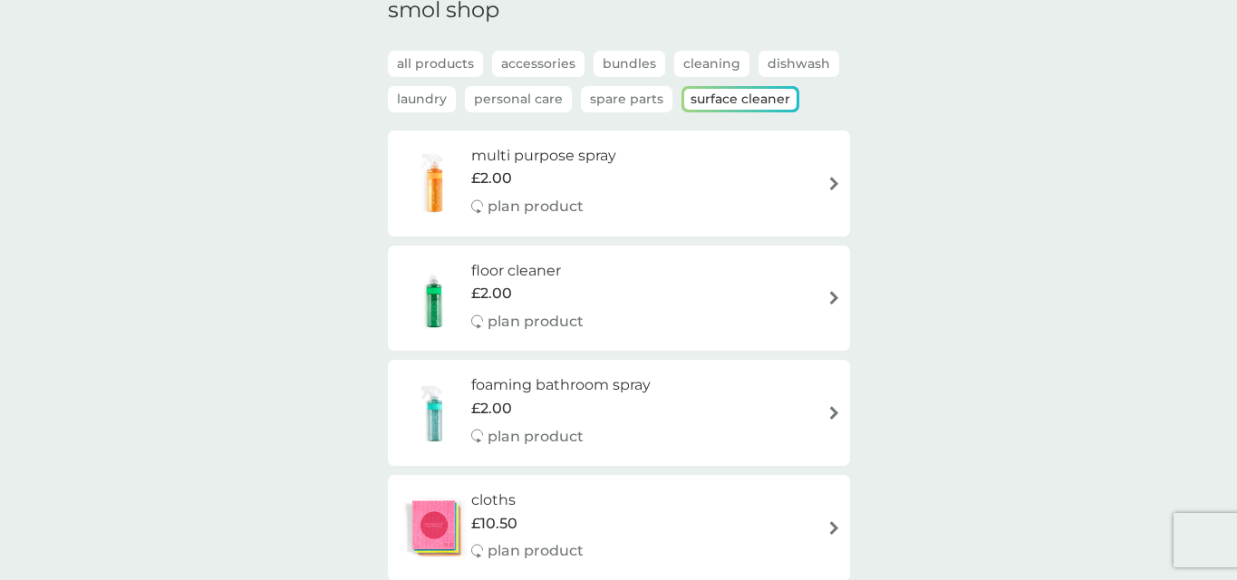
scroll to position [9, 0]
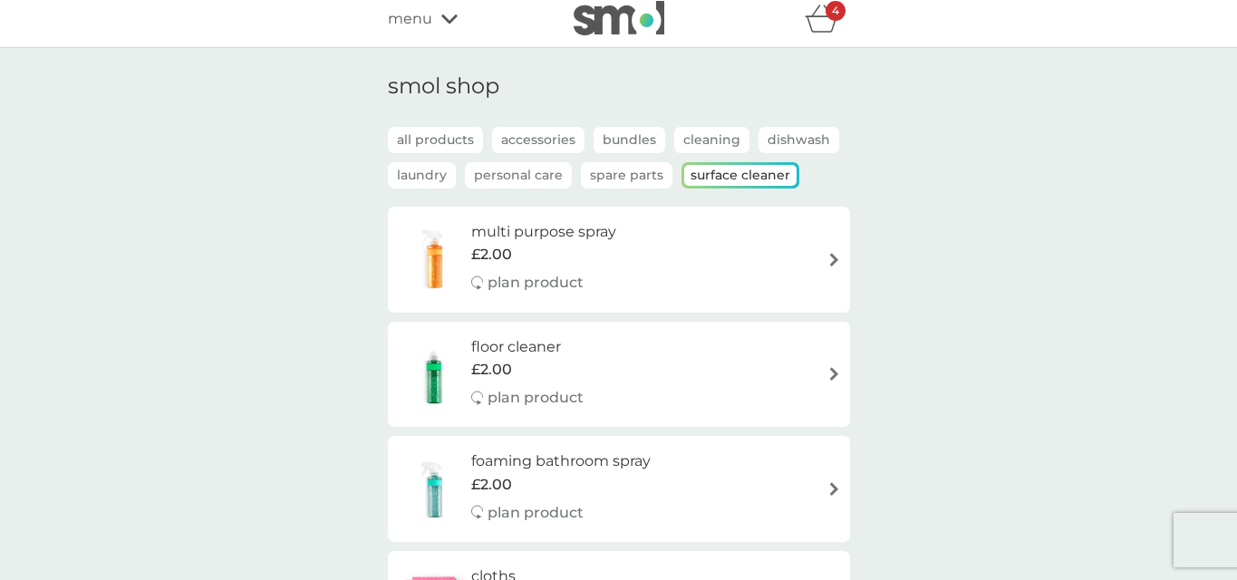
click at [781, 143] on p "Dishwash" at bounding box center [798, 140] width 81 height 26
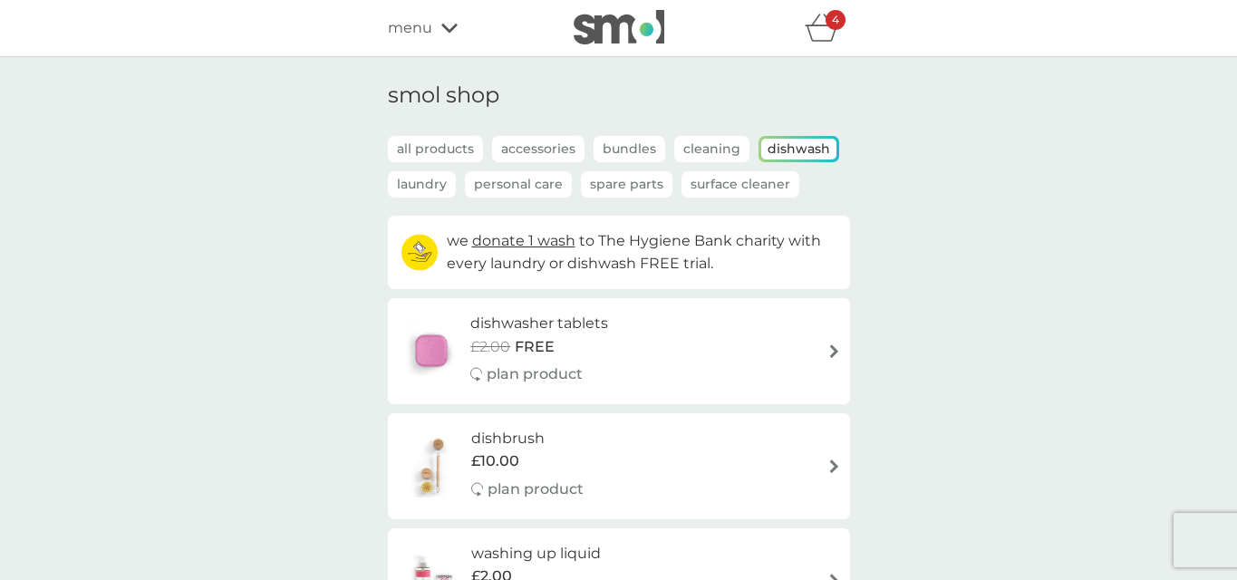
scroll to position [0, 0]
click at [701, 151] on p "Cleaning" at bounding box center [711, 149] width 75 height 26
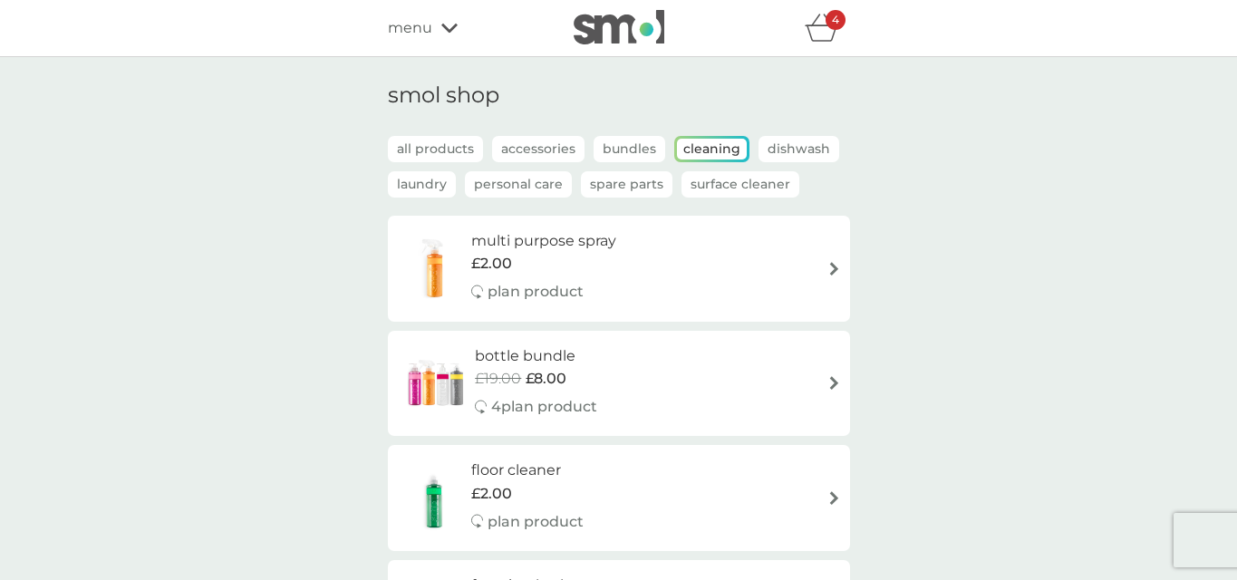
click at [618, 149] on p "Bundles" at bounding box center [629, 149] width 72 height 26
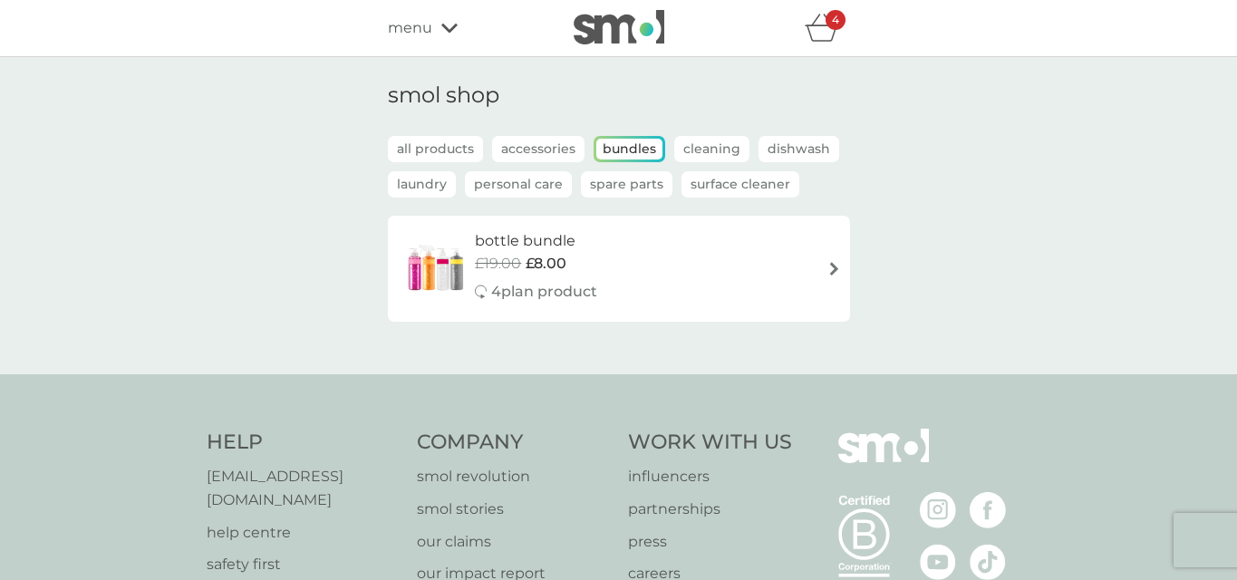
click at [538, 148] on p "Accessories" at bounding box center [538, 149] width 92 height 26
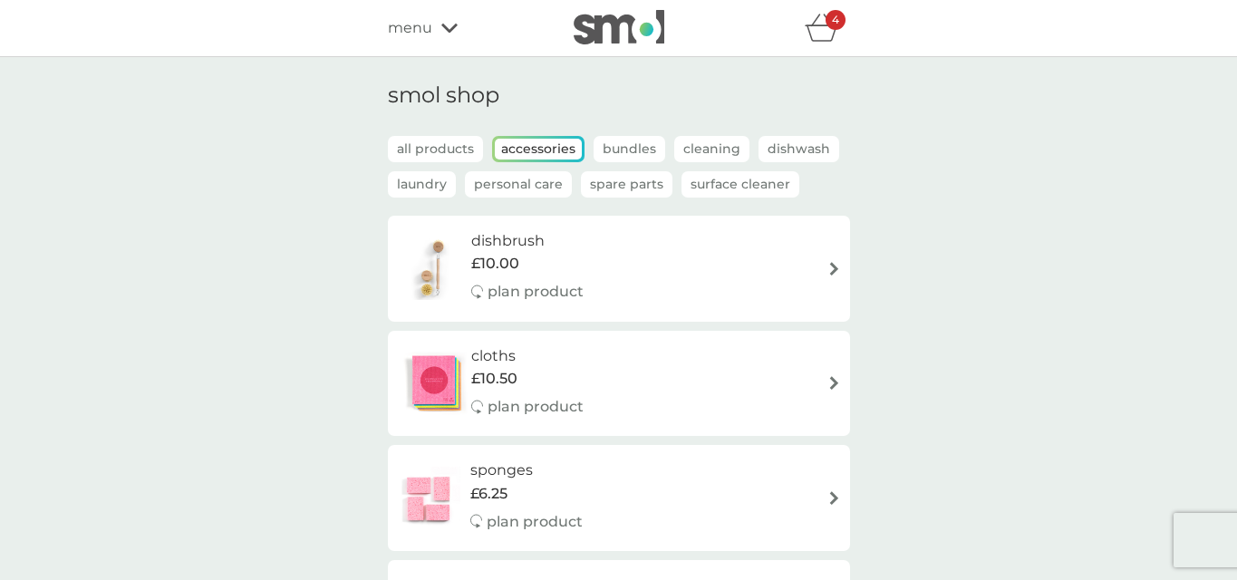
click at [820, 36] on icon "basket" at bounding box center [821, 28] width 34 height 28
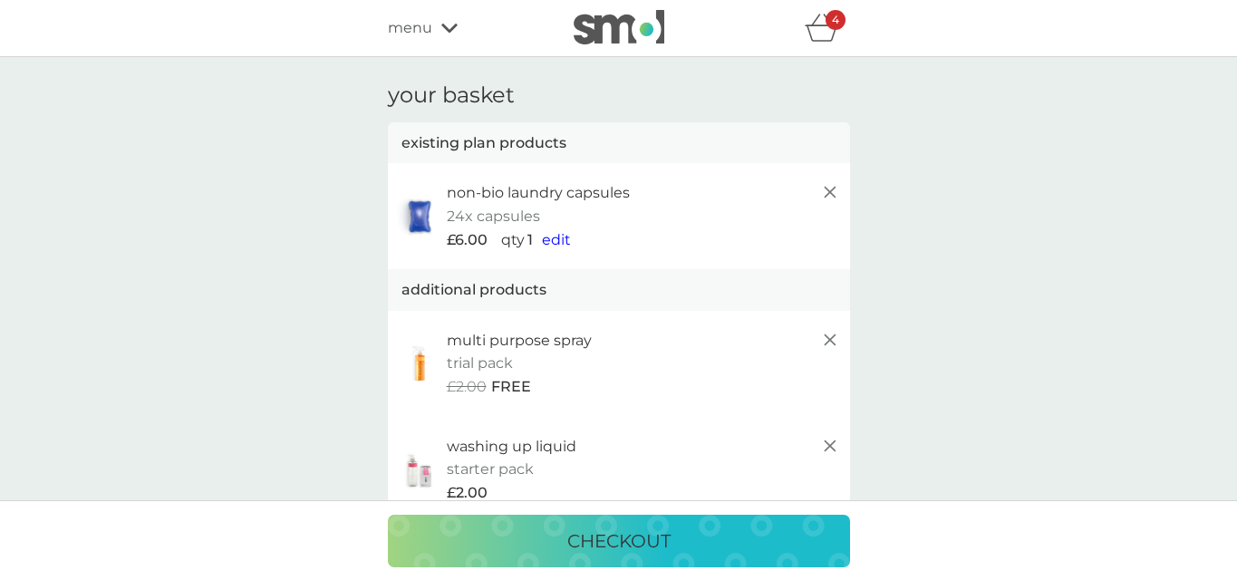
click at [631, 539] on p "checkout" at bounding box center [618, 540] width 103 height 29
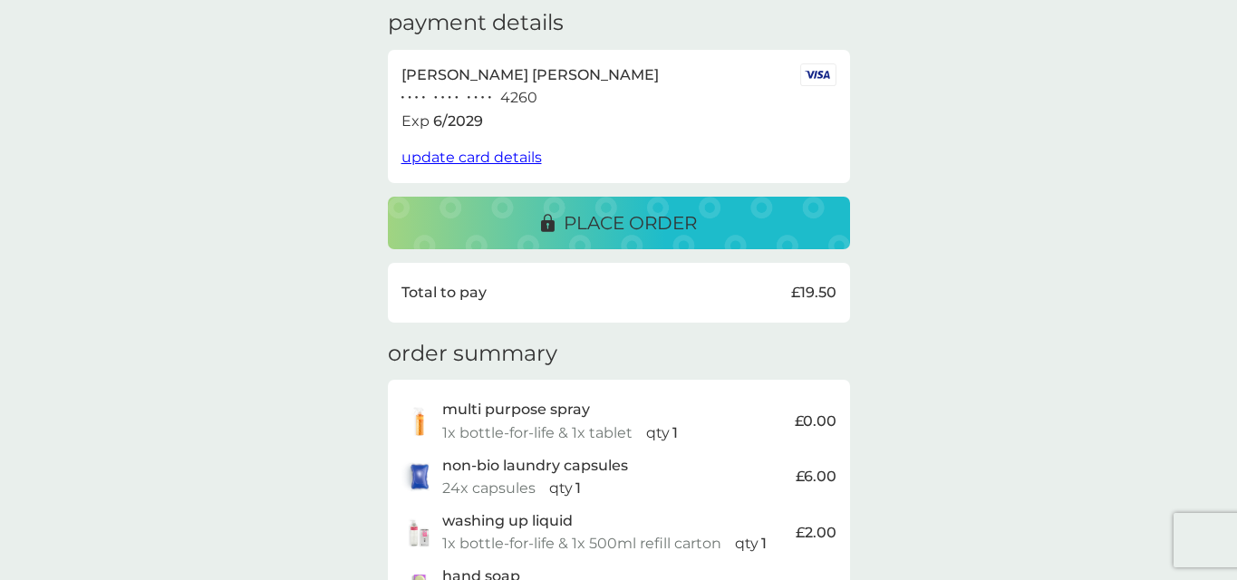
scroll to position [312, 0]
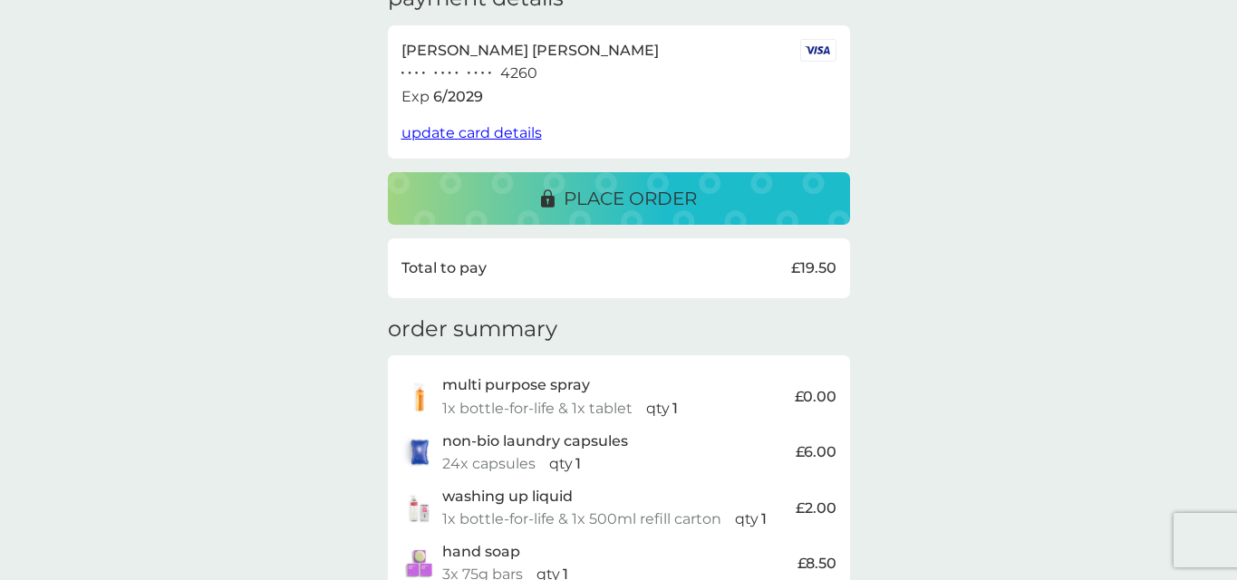
click at [611, 188] on p "place order" at bounding box center [629, 198] width 133 height 29
